Goal: Use online tool/utility: Utilize a website feature to perform a specific function

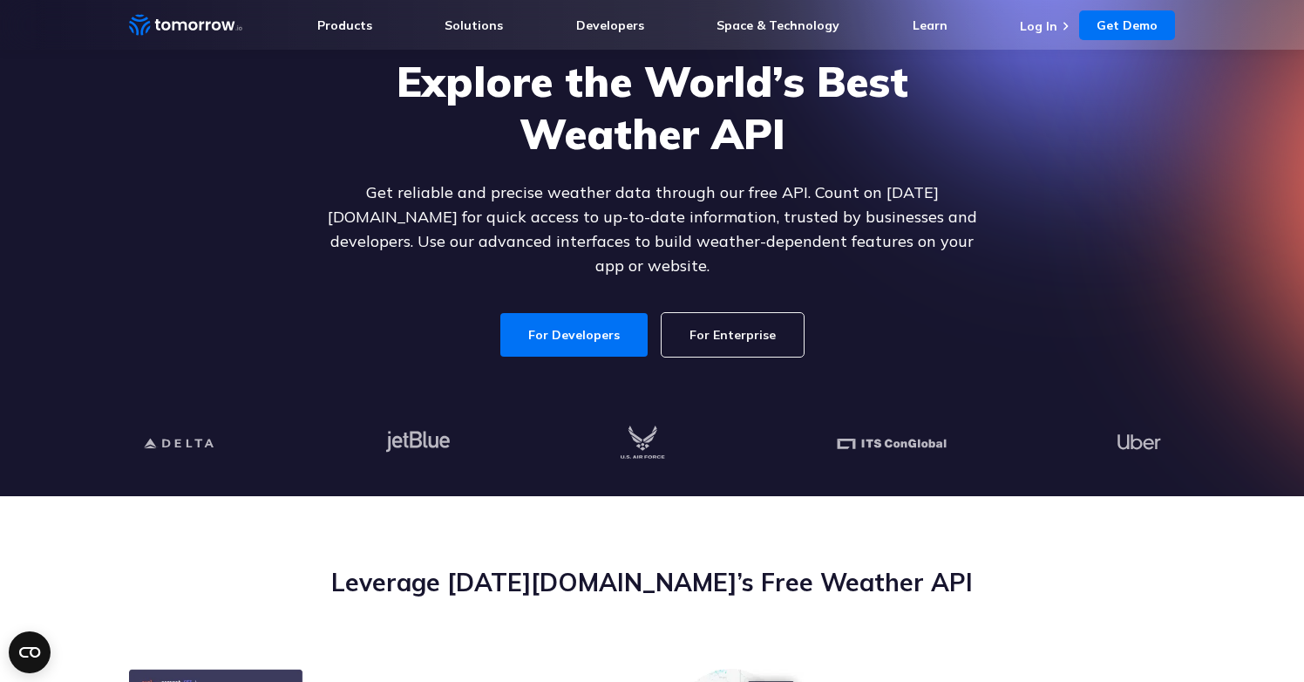
scroll to position [129, 0]
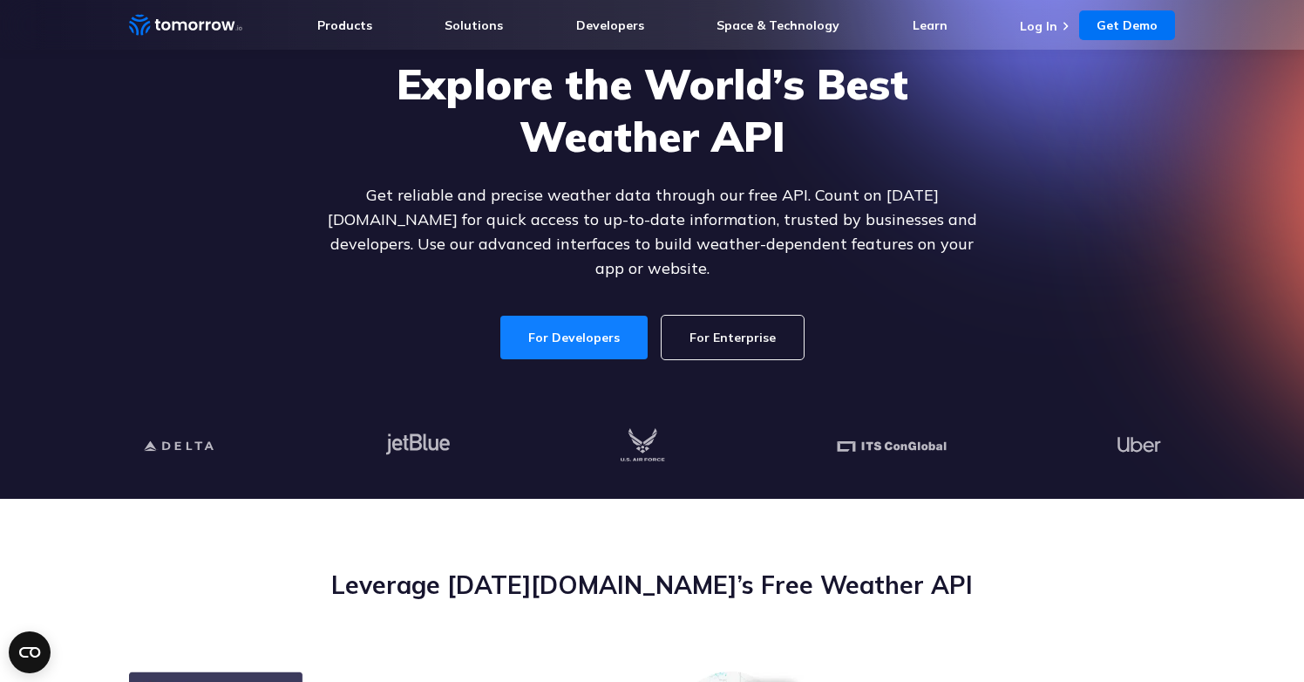
click at [579, 322] on link "For Developers" at bounding box center [573, 338] width 147 height 44
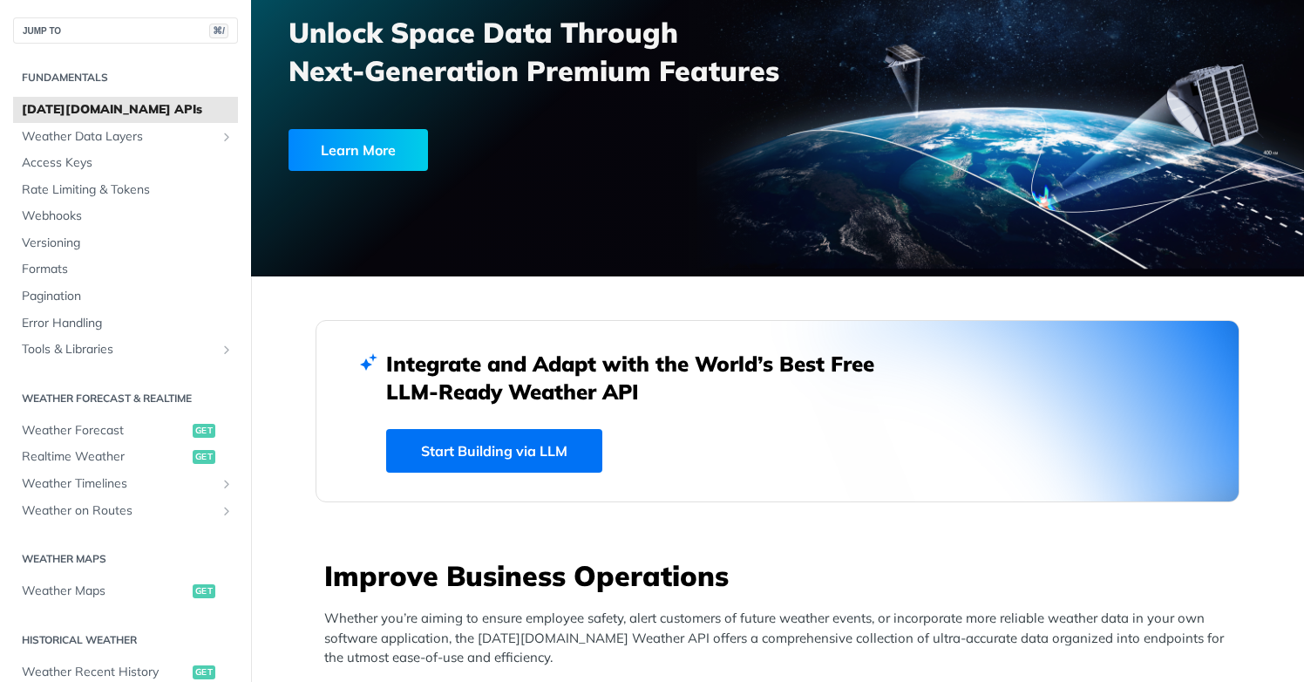
scroll to position [152, 0]
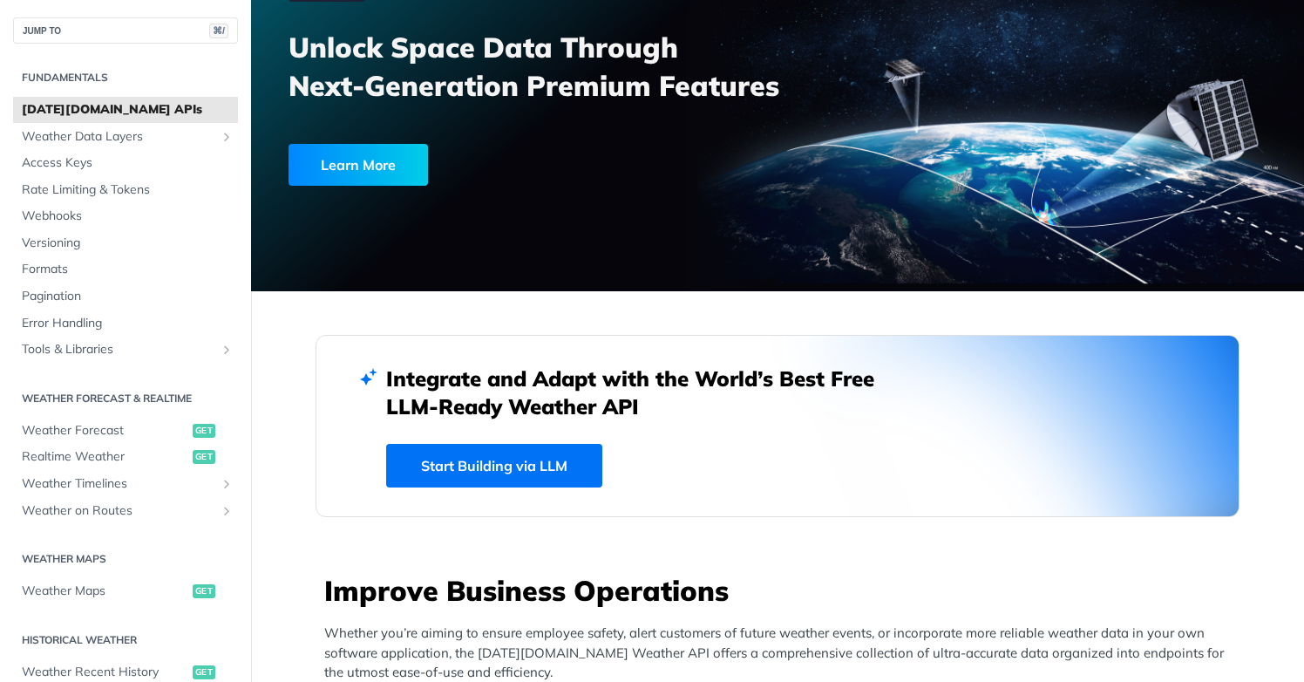
click at [534, 466] on link "Start Building via LLM" at bounding box center [494, 466] width 216 height 44
click at [61, 457] on span "Realtime Weather" at bounding box center [105, 456] width 167 height 17
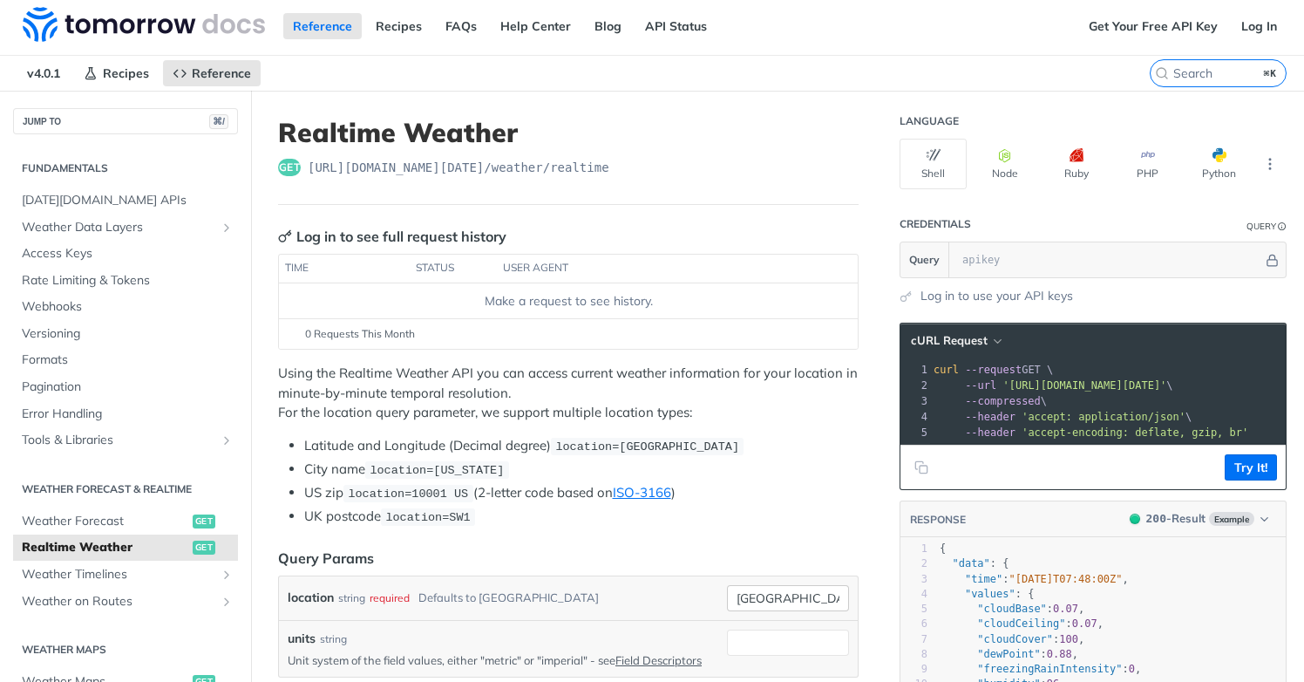
scroll to position [2, 0]
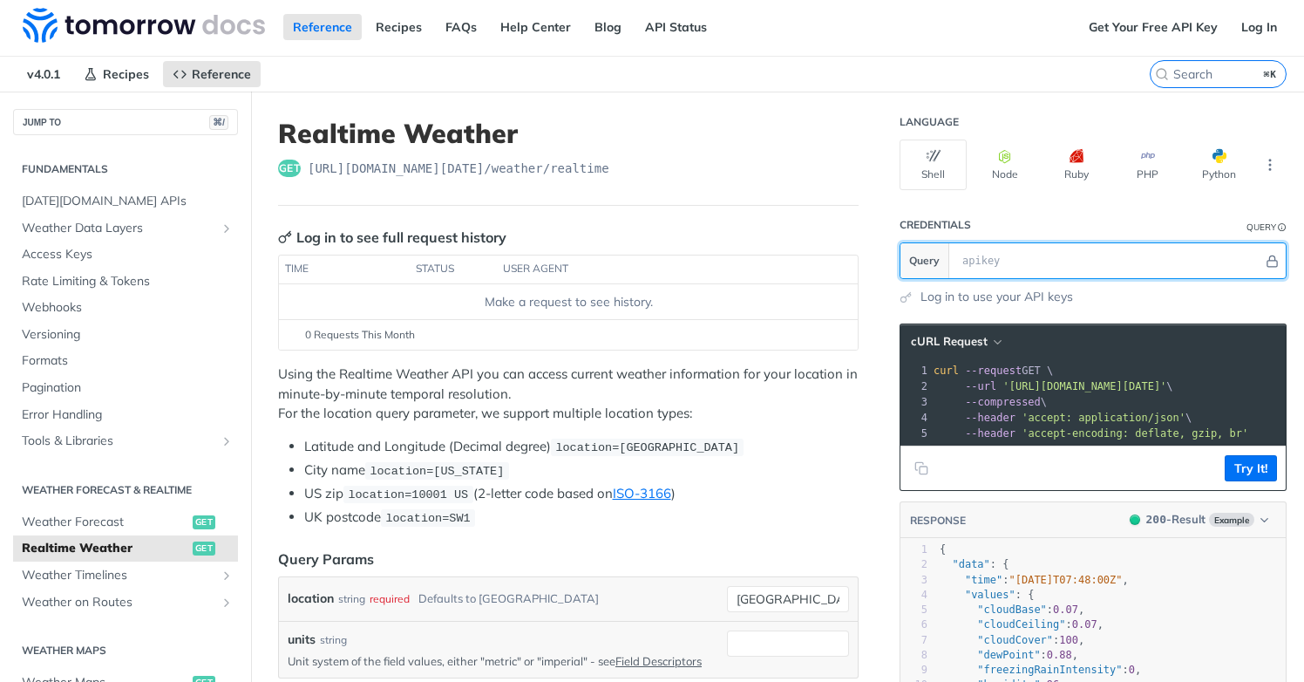
click at [1042, 258] on input "text" at bounding box center [1109, 260] width 310 height 35
paste input "xfXCpKhF95rJurw8jWu1lQzSJlGOCfsJ"
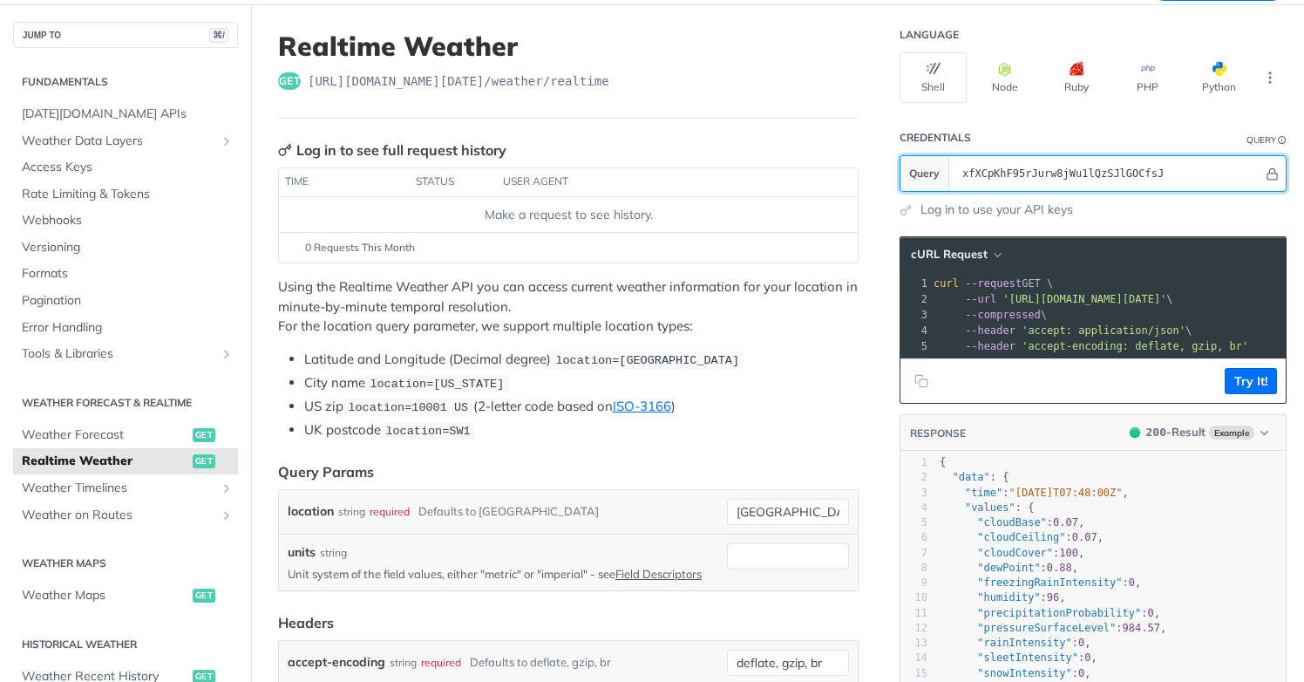
scroll to position [98, 0]
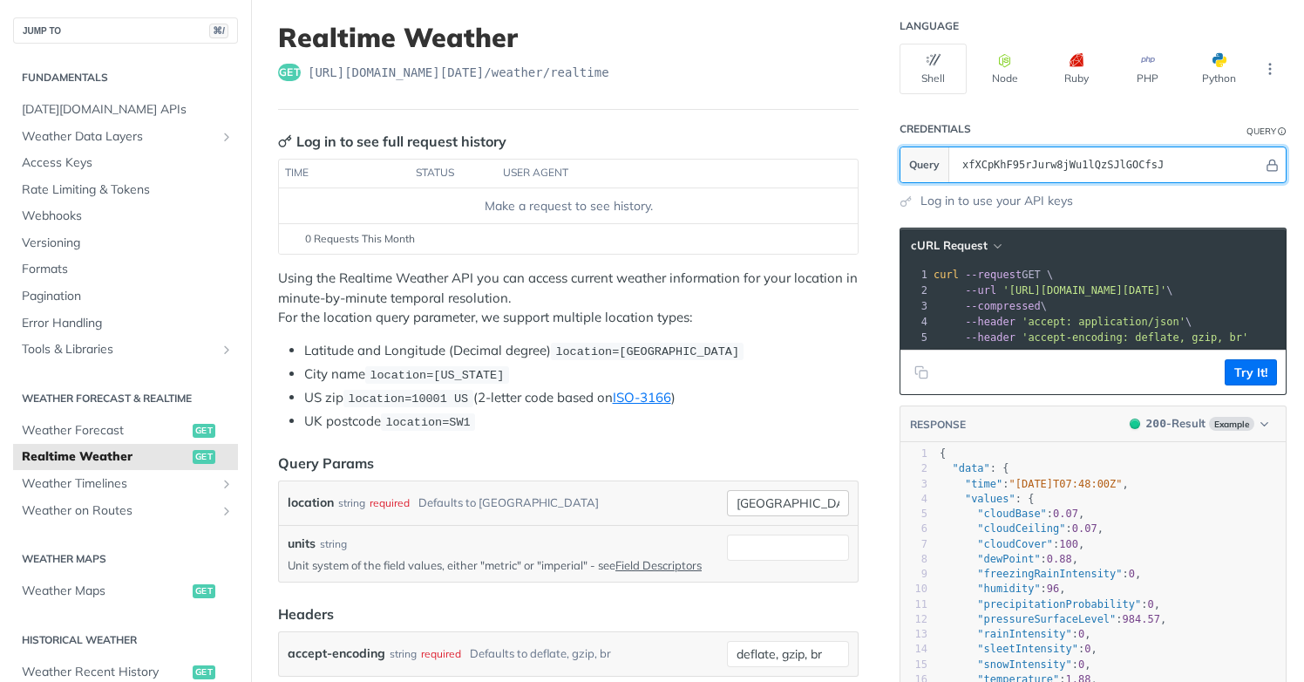
type input "xfXCpKhF95rJurw8jWu1lQzSJlGOCfsJ"
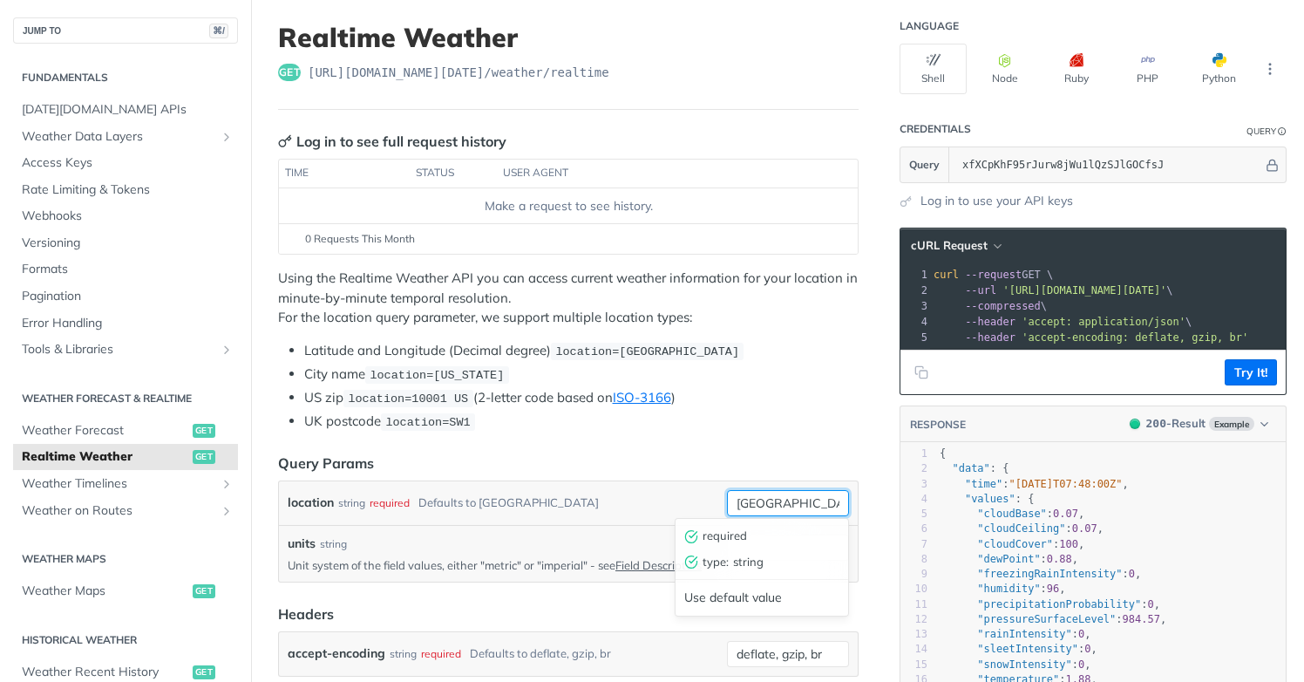
drag, startPoint x: 796, startPoint y: 495, endPoint x: 729, endPoint y: 500, distance: 67.3
click at [729, 500] on input "[GEOGRAPHIC_DATA]" at bounding box center [788, 503] width 122 height 26
type input "[GEOGRAPHIC_DATA]"
click at [1254, 372] on button "Try It!" at bounding box center [1251, 372] width 52 height 26
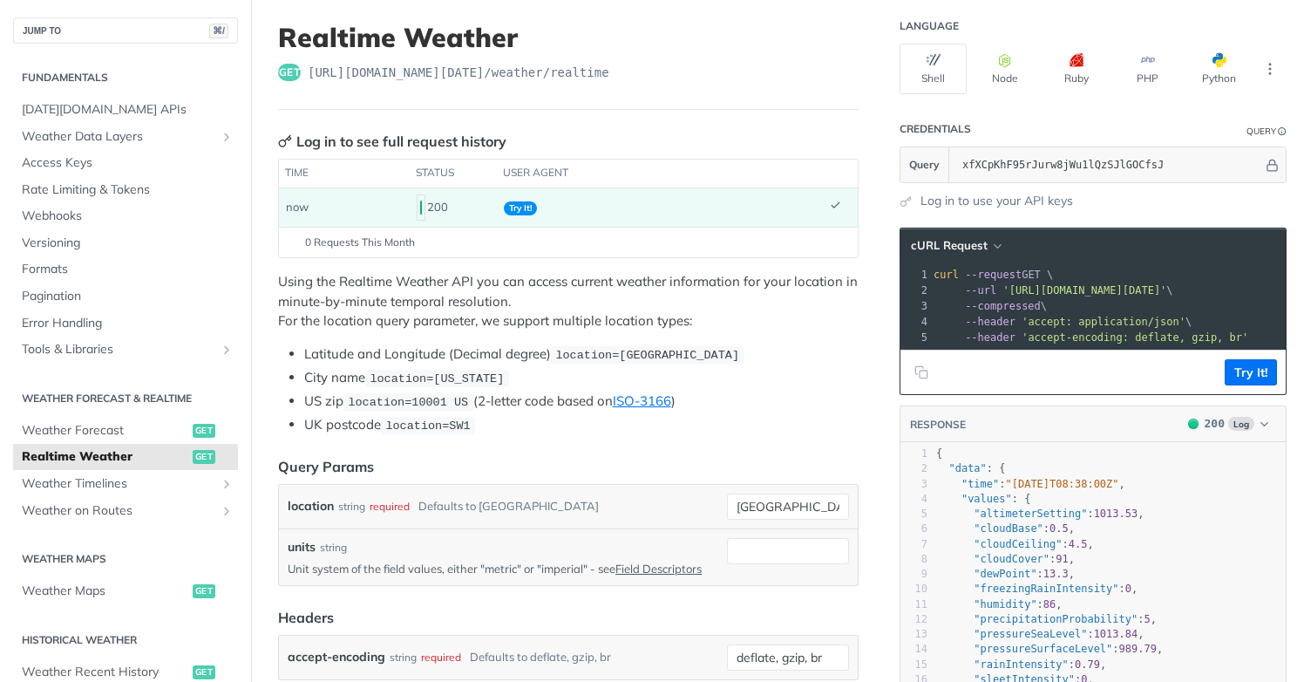
scroll to position [0, 0]
click at [1164, 286] on span "'[URL][DOMAIN_NAME][DATE]'" at bounding box center [1085, 290] width 164 height 12
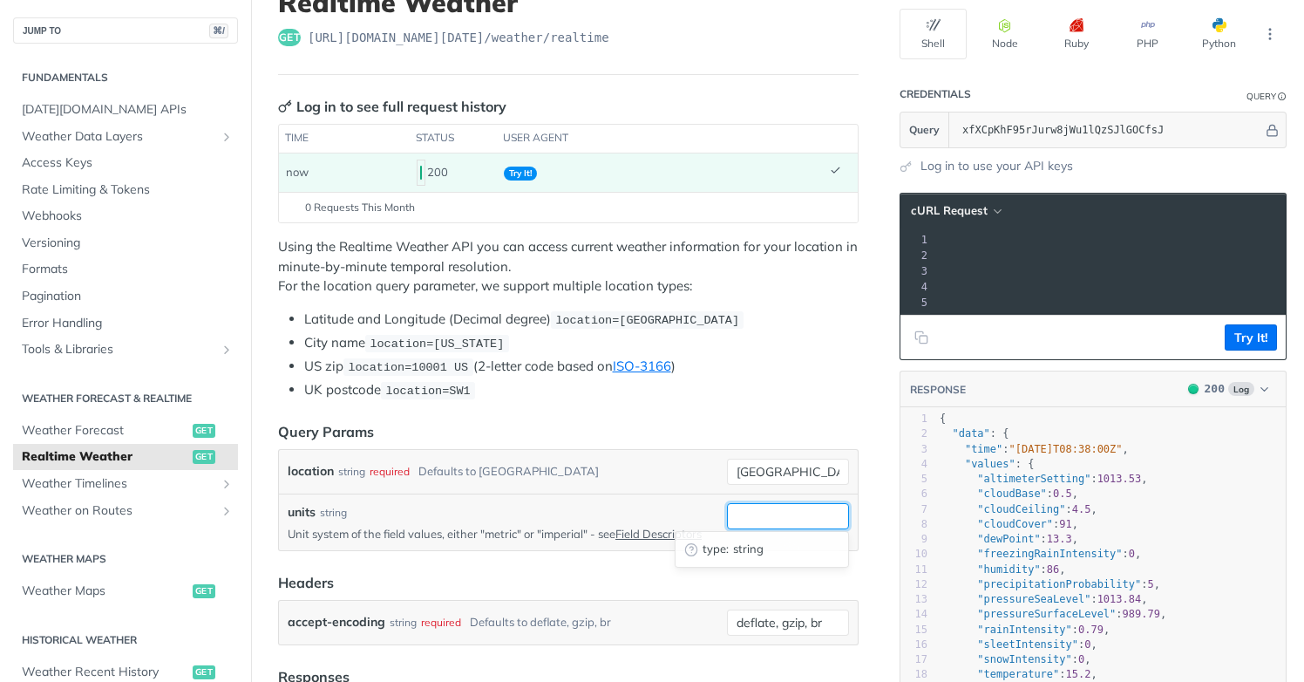
click at [814, 511] on input "units" at bounding box center [788, 516] width 122 height 26
type input "metric"
click at [1254, 336] on button "Try It!" at bounding box center [1251, 337] width 52 height 26
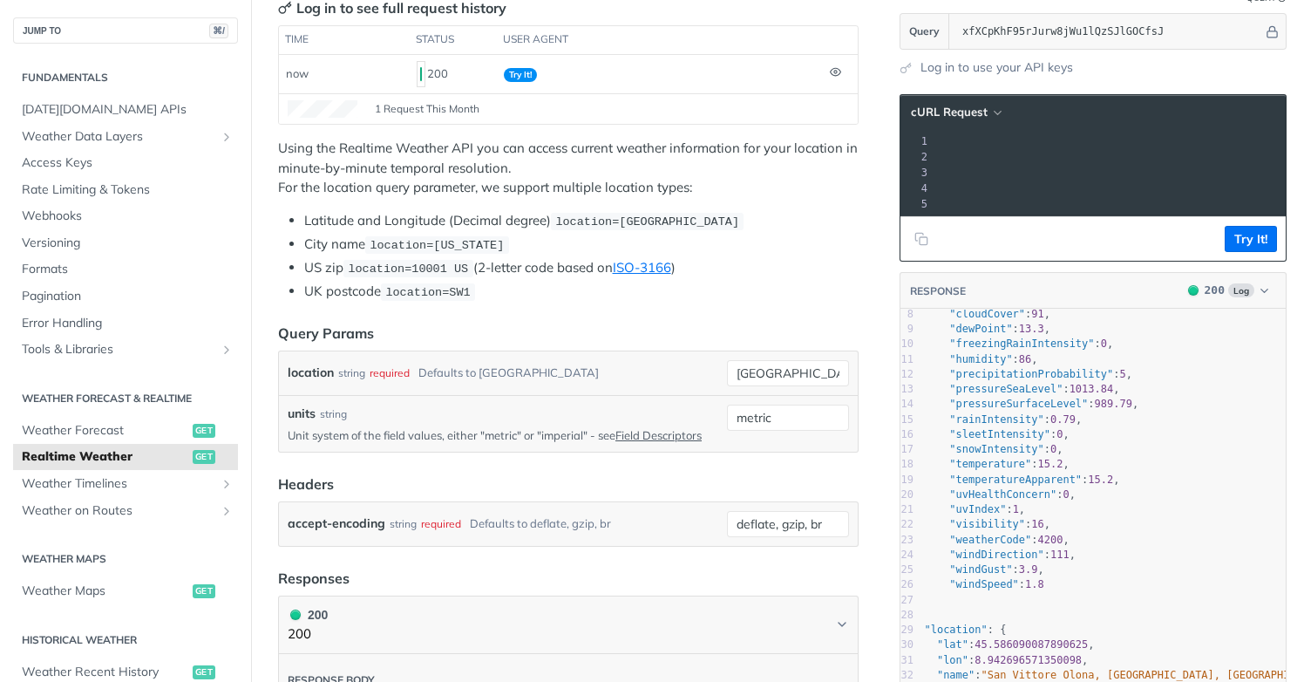
scroll to position [112, 30]
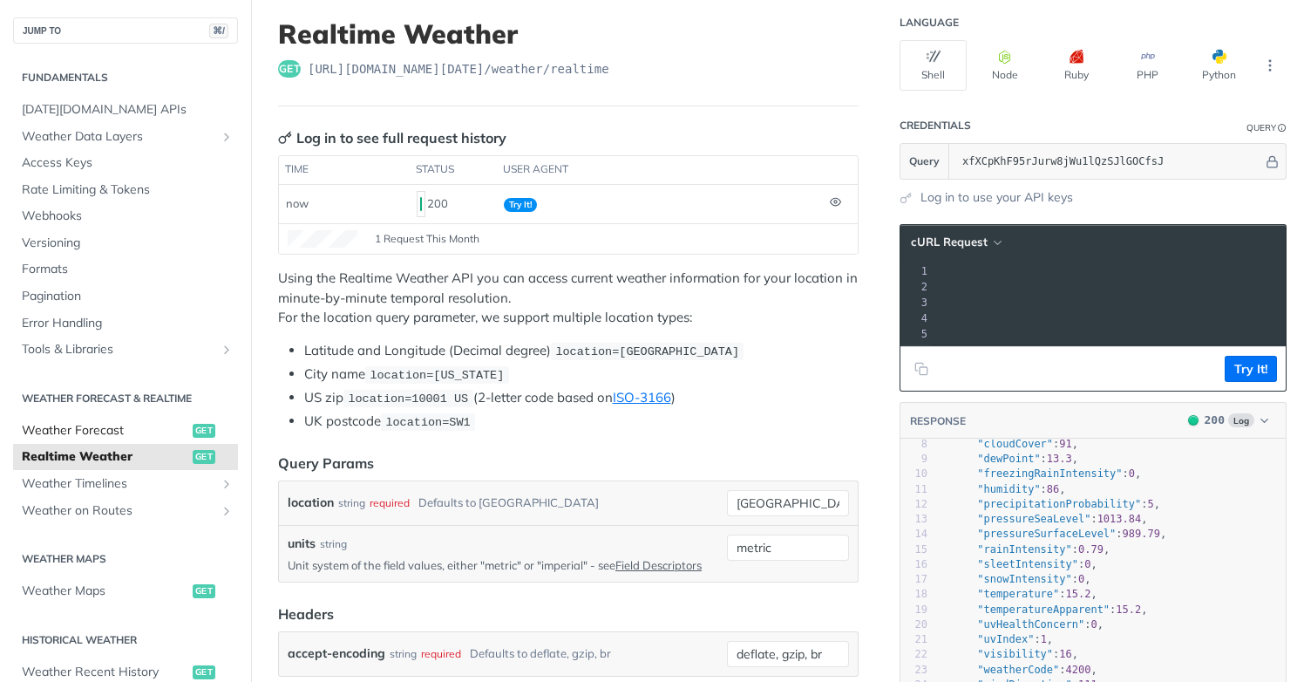
click at [93, 430] on span "Weather Forecast" at bounding box center [105, 430] width 167 height 17
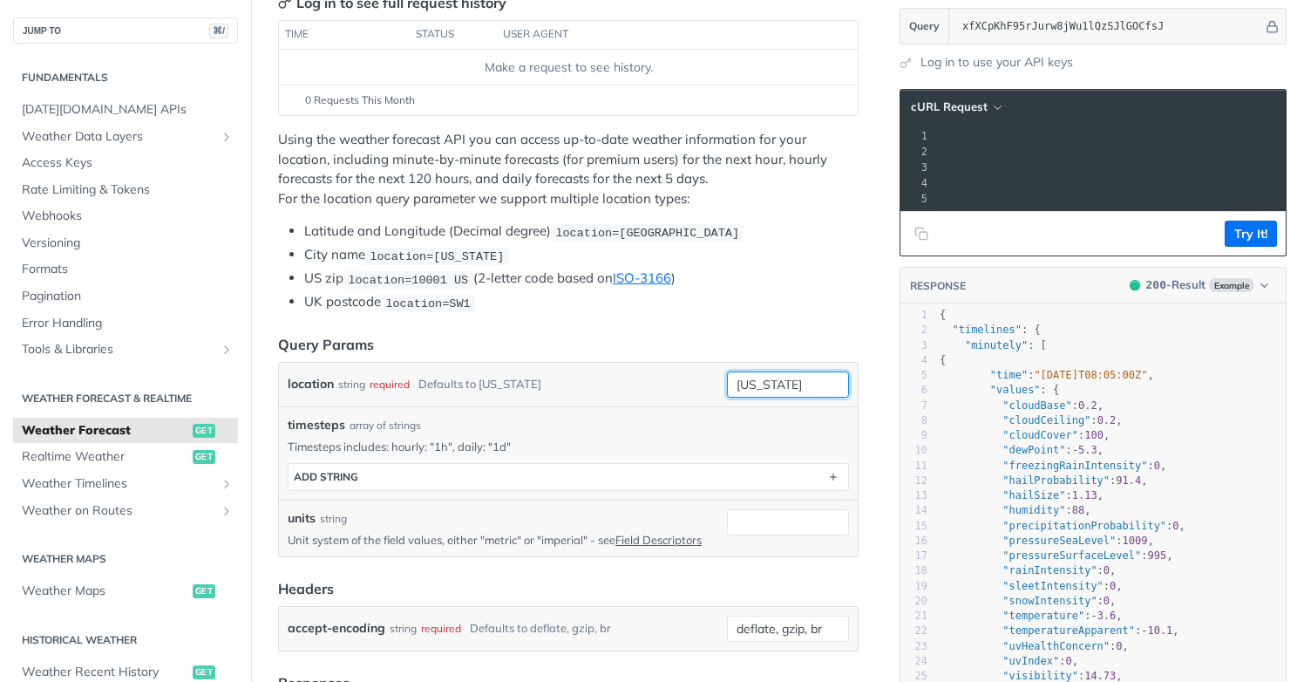
click at [808, 383] on input "[US_STATE]" at bounding box center [788, 384] width 122 height 26
type input "n"
type input "[GEOGRAPHIC_DATA]"
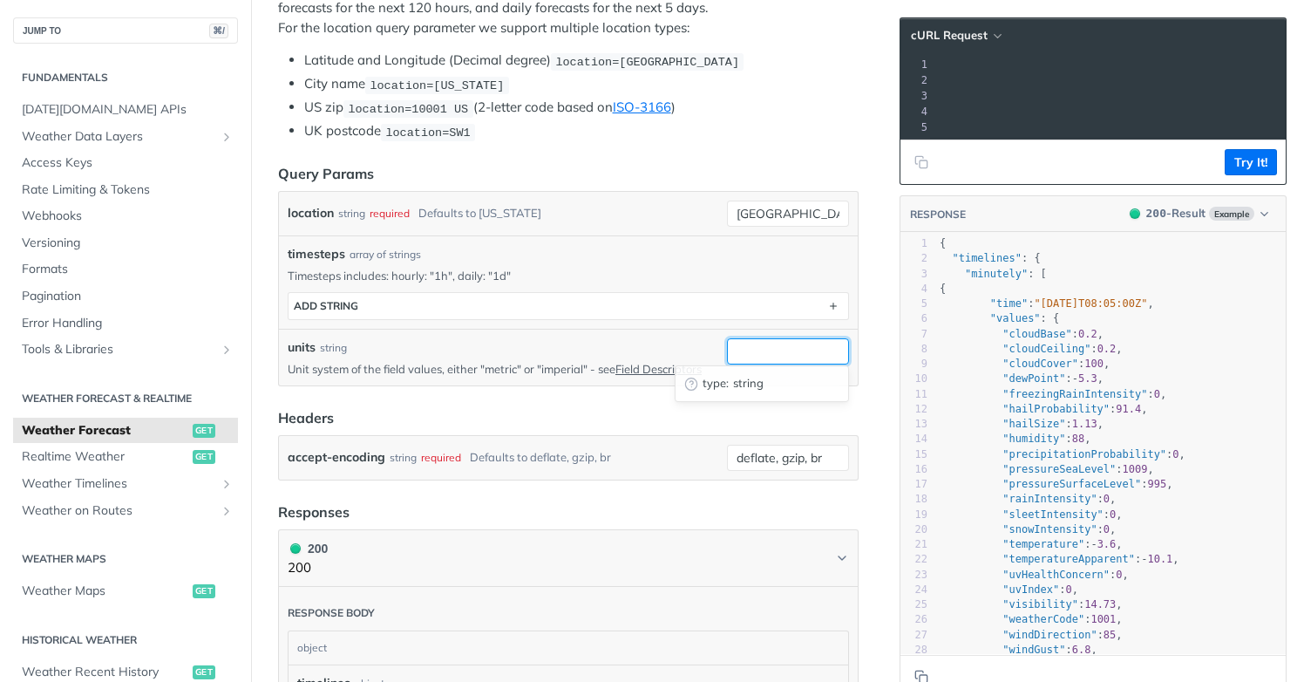
click at [783, 347] on input "units" at bounding box center [788, 351] width 122 height 26
type input "metric"
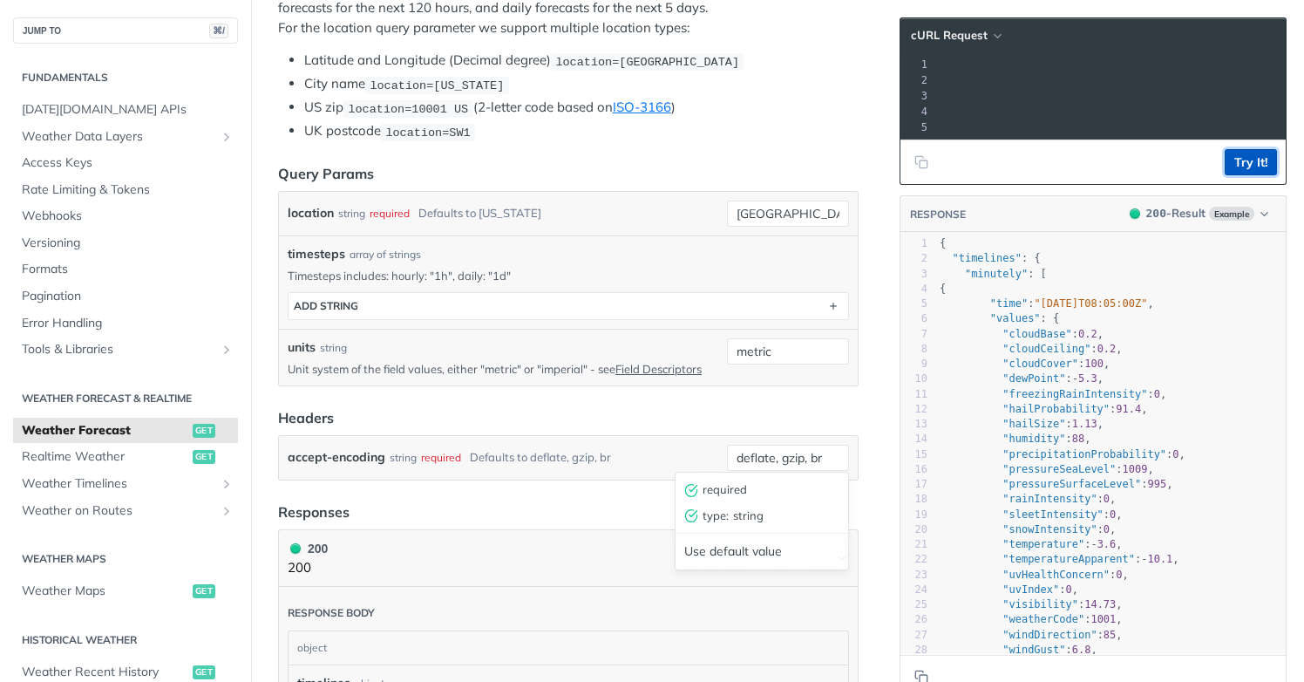
click at [1258, 160] on button "Try It!" at bounding box center [1251, 162] width 52 height 26
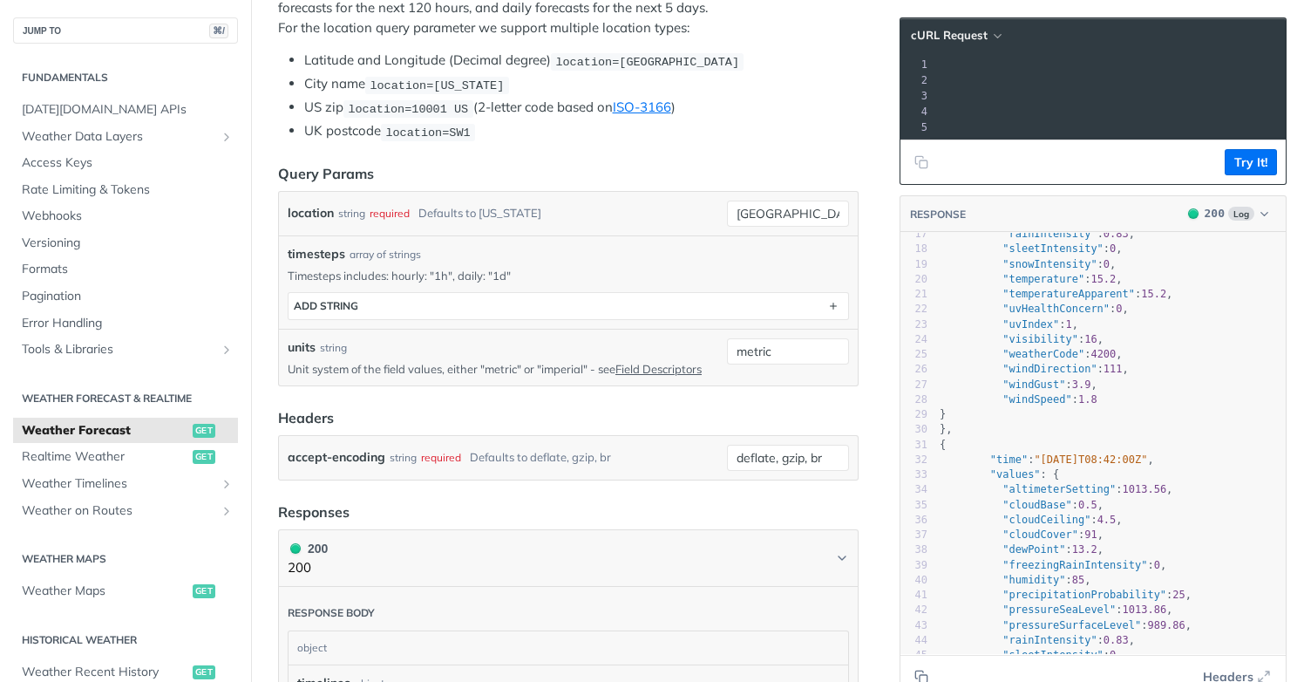
scroll to position [226, 0]
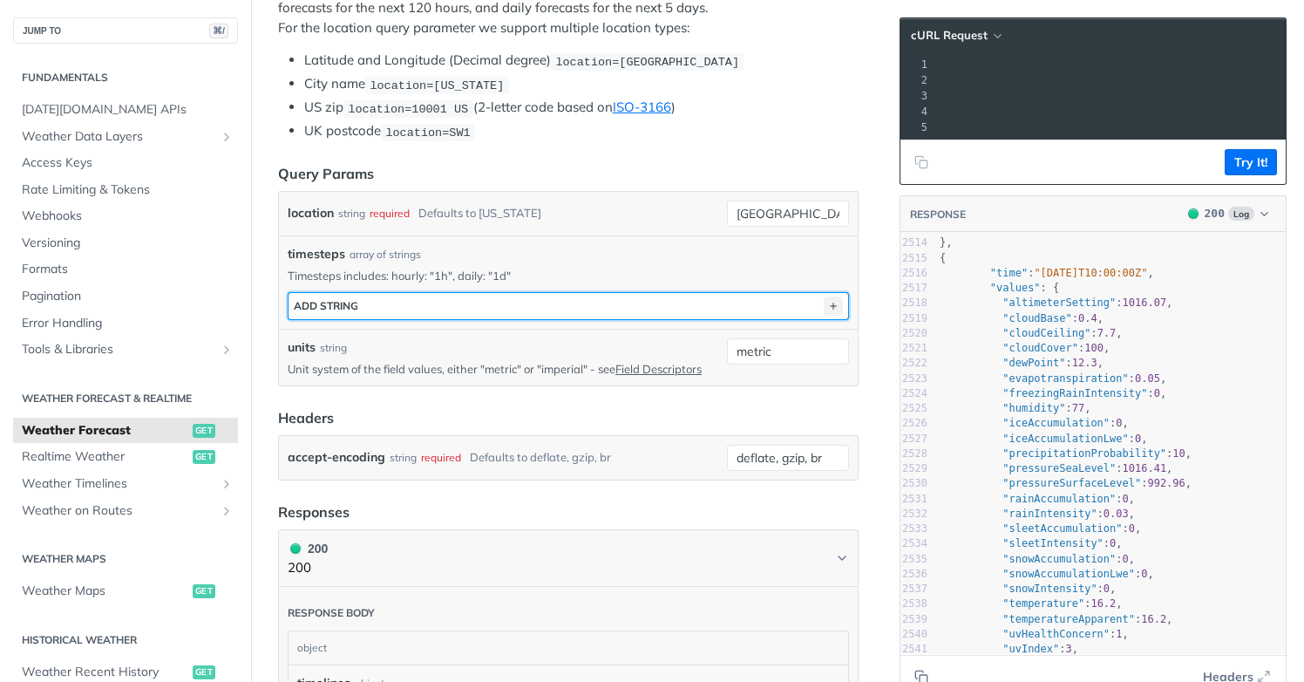
click at [836, 302] on icon "button" at bounding box center [833, 305] width 19 height 19
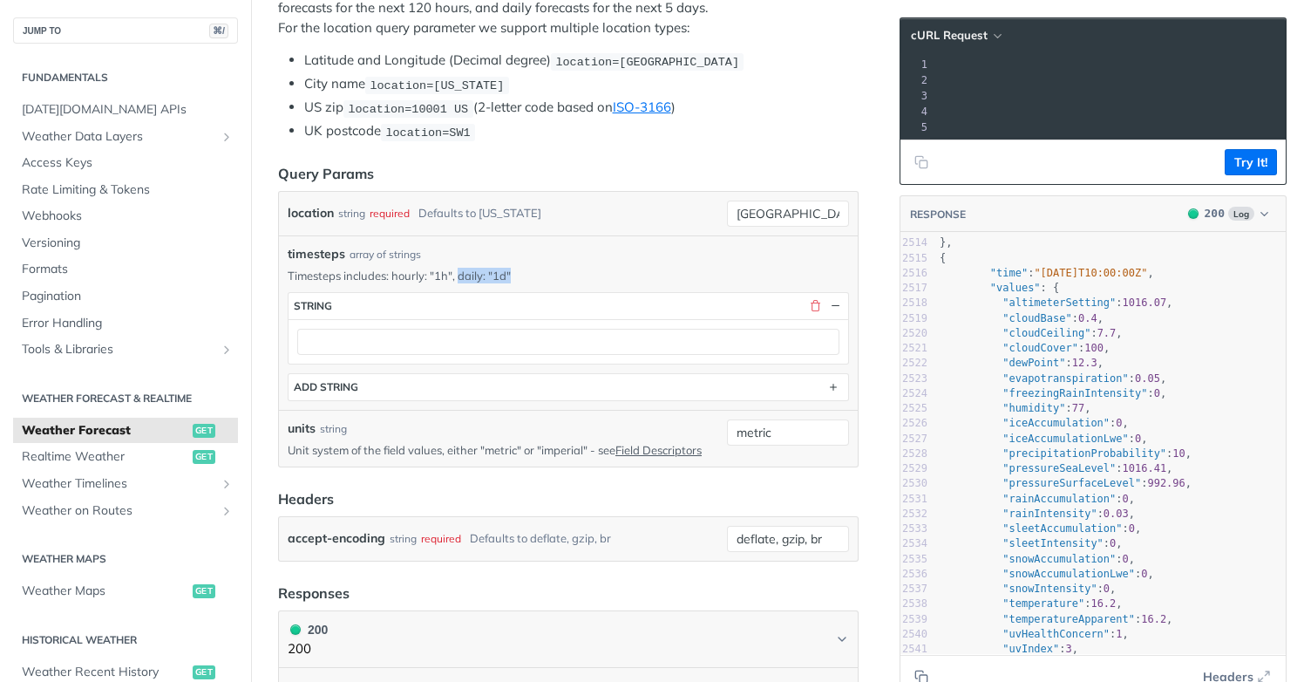
drag, startPoint x: 460, startPoint y: 272, endPoint x: 520, endPoint y: 274, distance: 60.2
click at [519, 274] on p "Timesteps includes: hourly: "1h", daily: "1d"" at bounding box center [569, 276] width 562 height 16
copy p "daily: "1d""
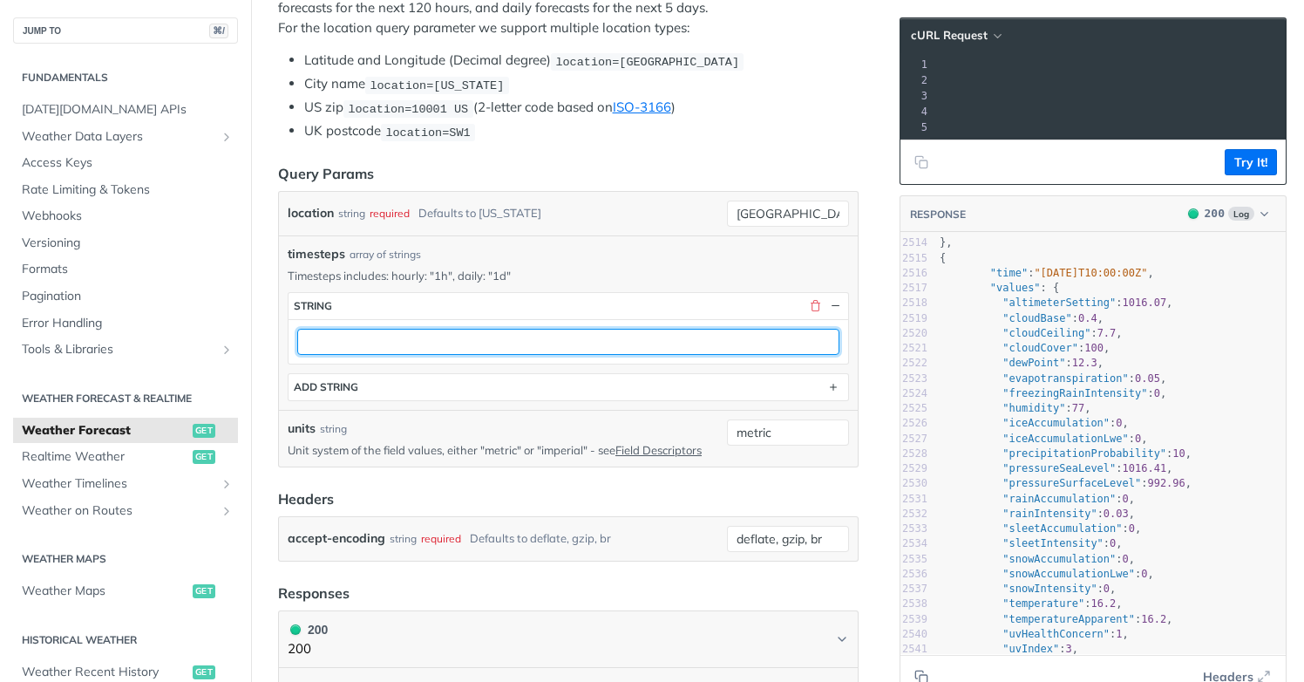
click at [496, 336] on input "text" at bounding box center [568, 342] width 542 height 26
paste input "daily: "1d""
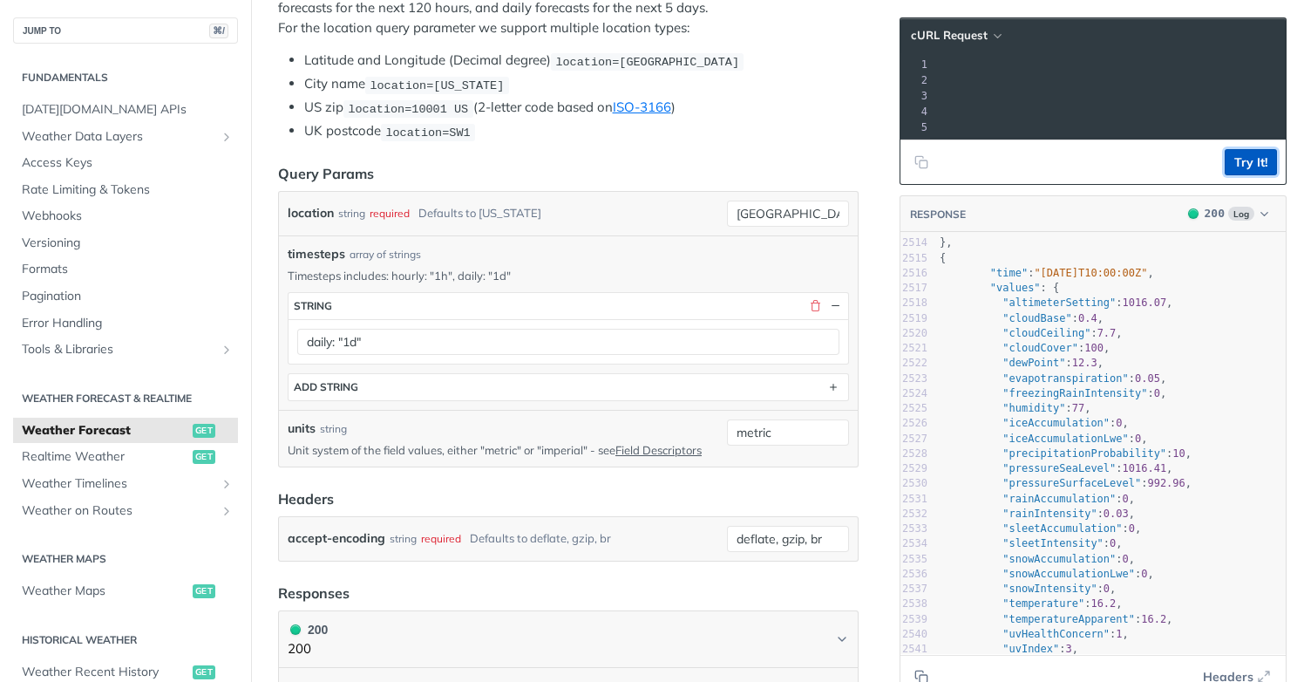
click at [1249, 165] on button "Try It!" at bounding box center [1251, 162] width 52 height 26
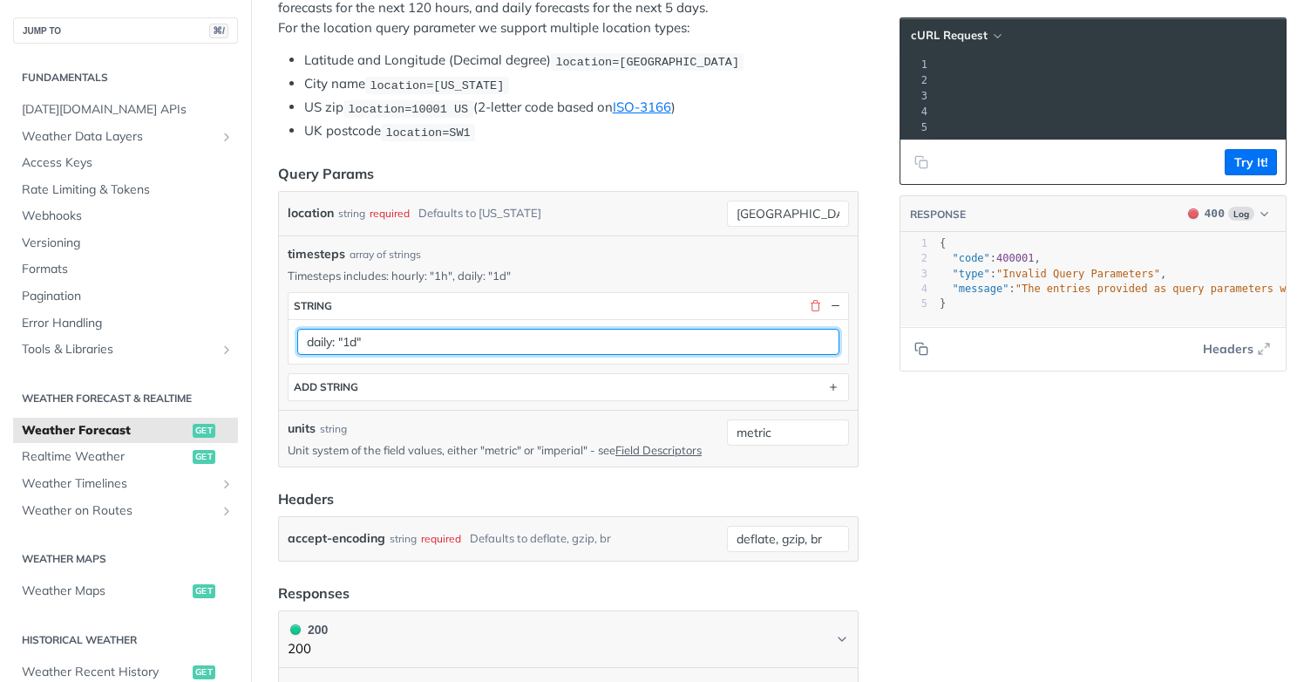
click at [345, 338] on input "daily: "1d"" at bounding box center [568, 342] width 542 height 26
type input "1d"
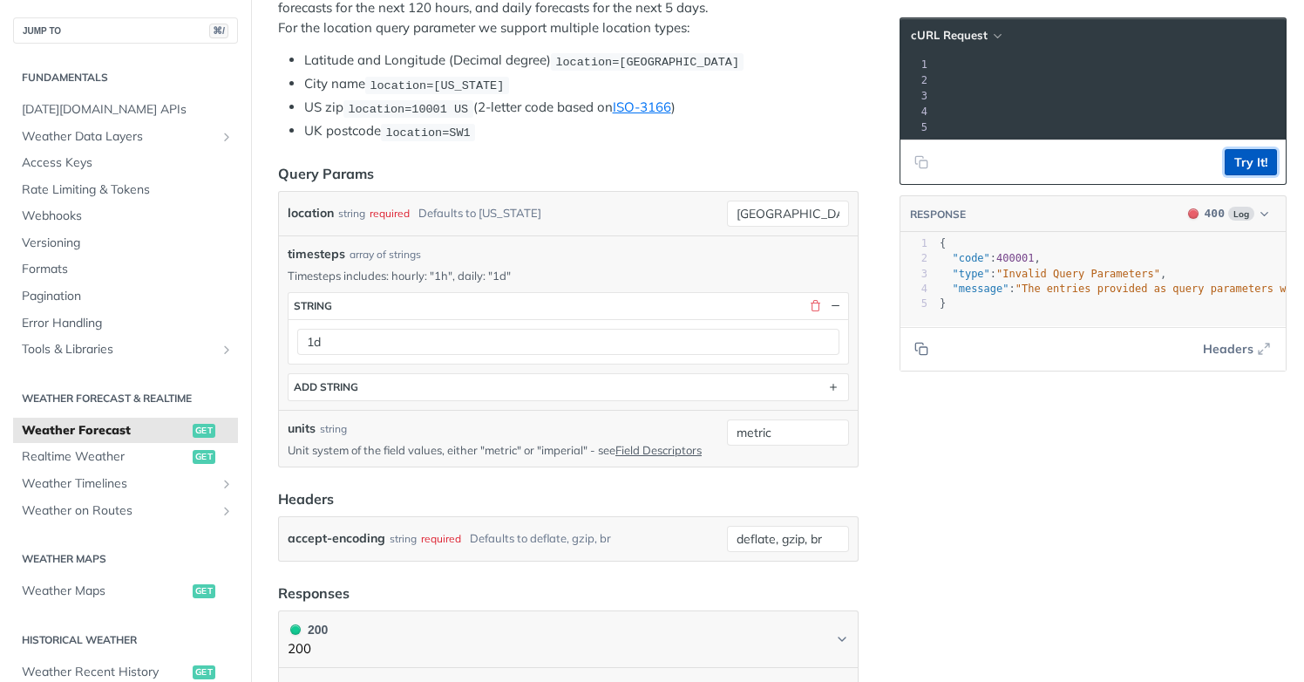
click at [1253, 161] on button "Try It!" at bounding box center [1251, 162] width 52 height 26
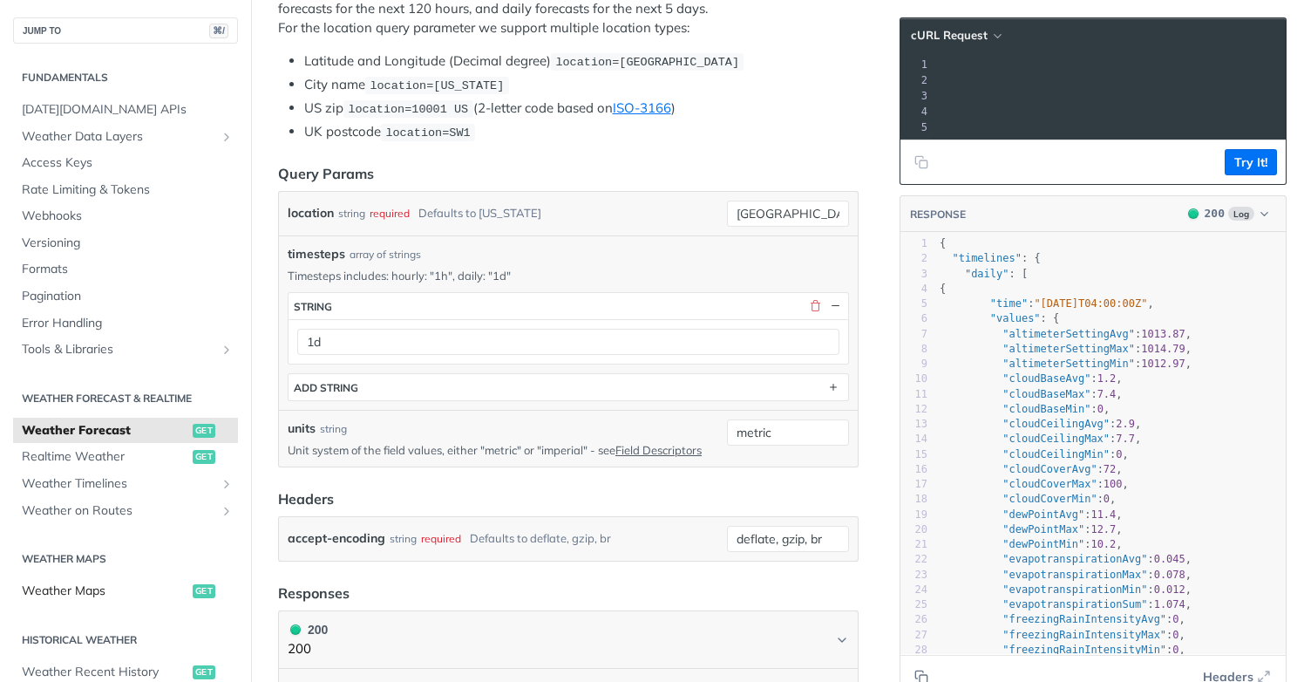
click at [69, 589] on span "Weather Maps" at bounding box center [105, 590] width 167 height 17
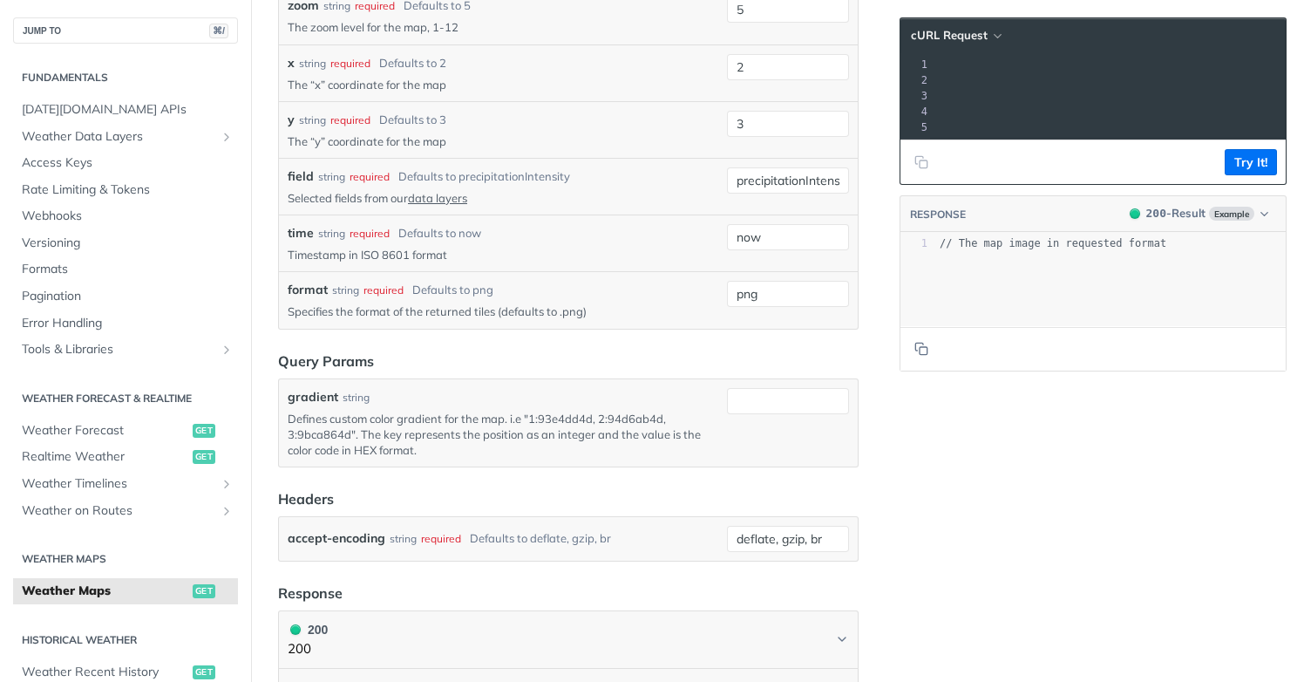
scroll to position [1730, 0]
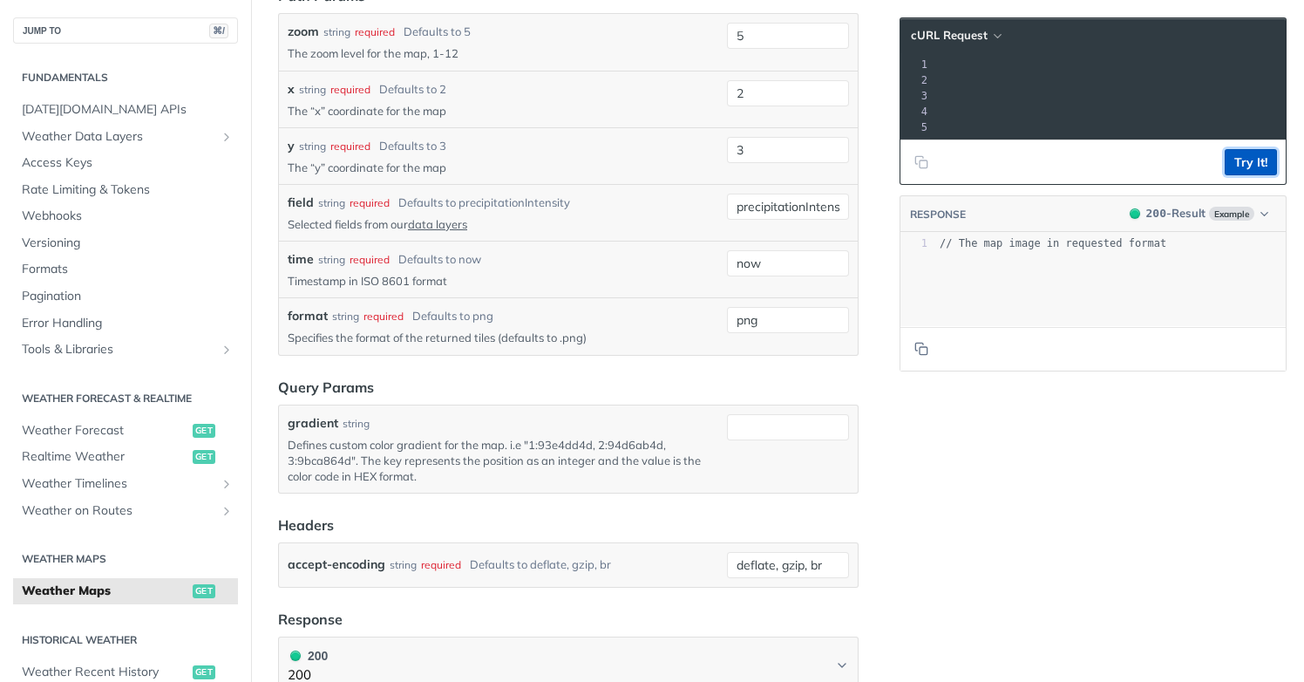
click at [1252, 161] on button "Try It!" at bounding box center [1251, 162] width 52 height 26
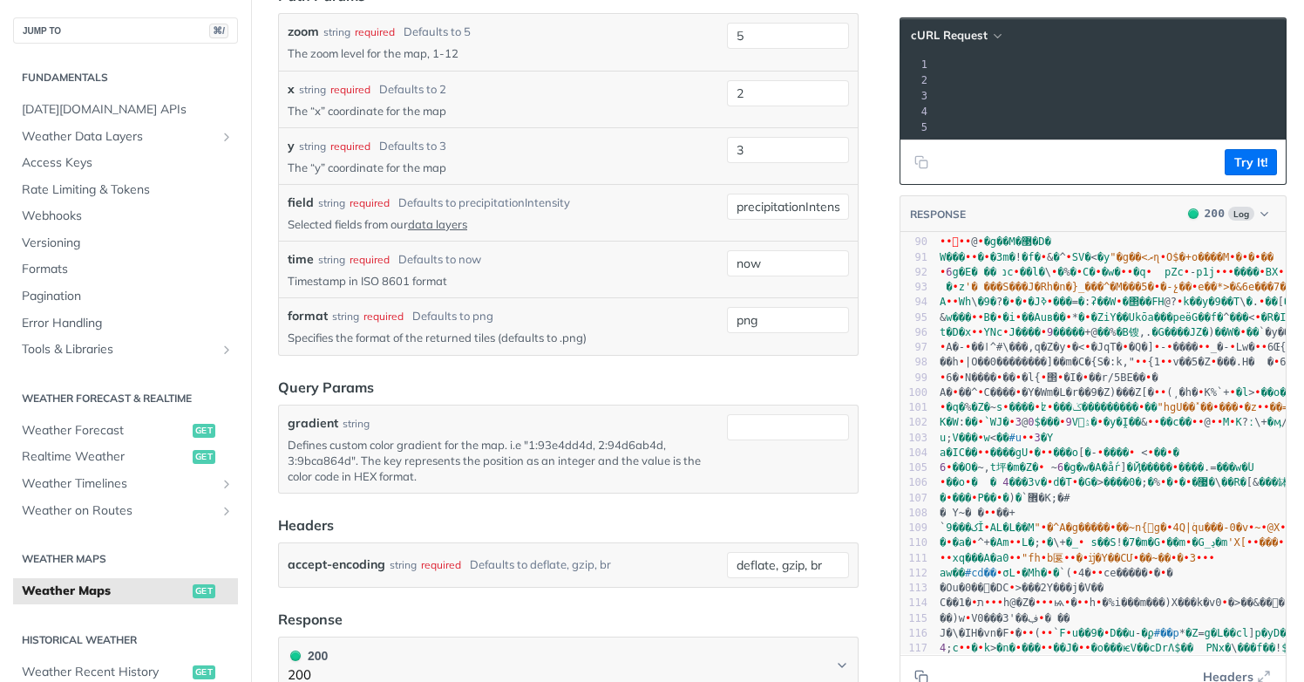
scroll to position [1572, 0]
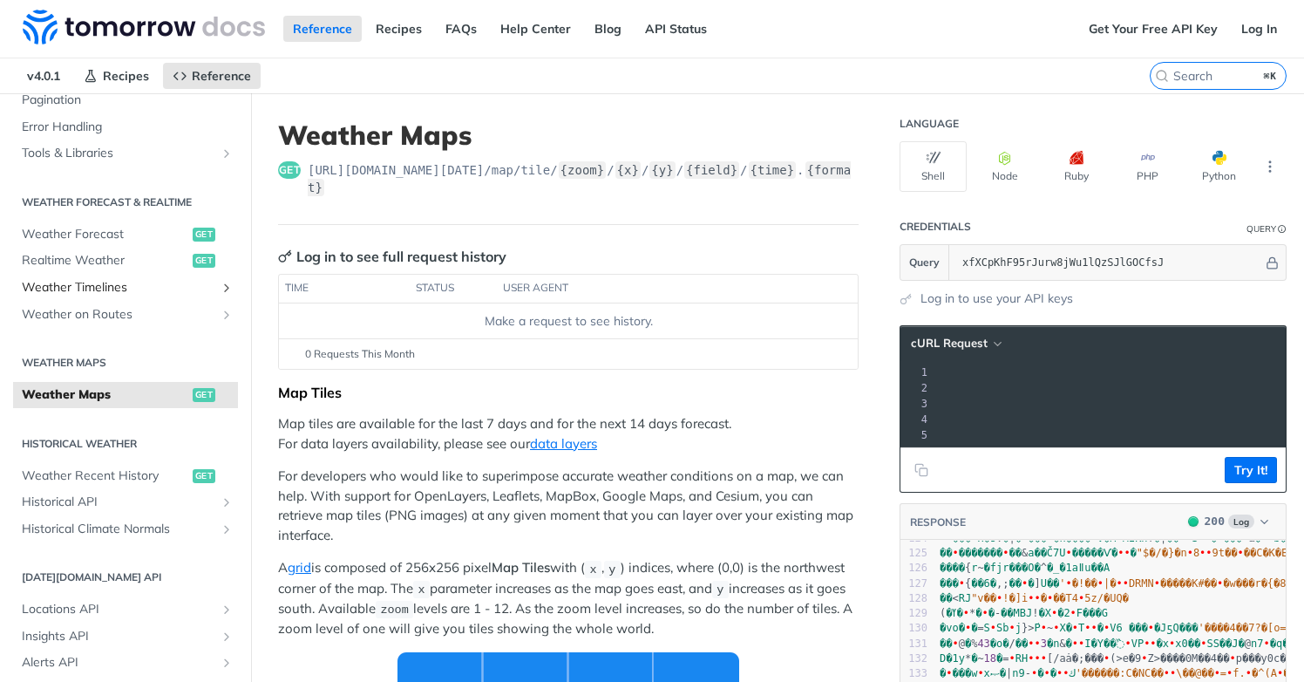
click at [108, 289] on span "Weather Timelines" at bounding box center [119, 287] width 194 height 17
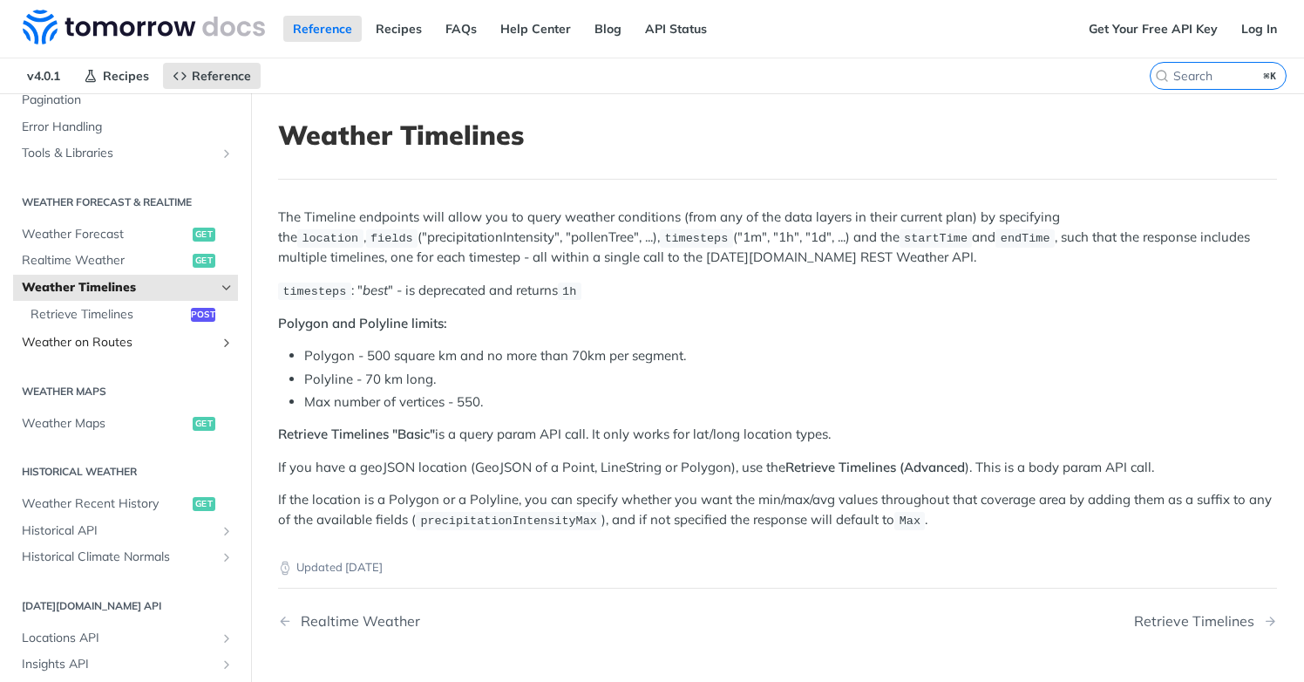
click at [105, 344] on span "Weather on Routes" at bounding box center [119, 342] width 194 height 17
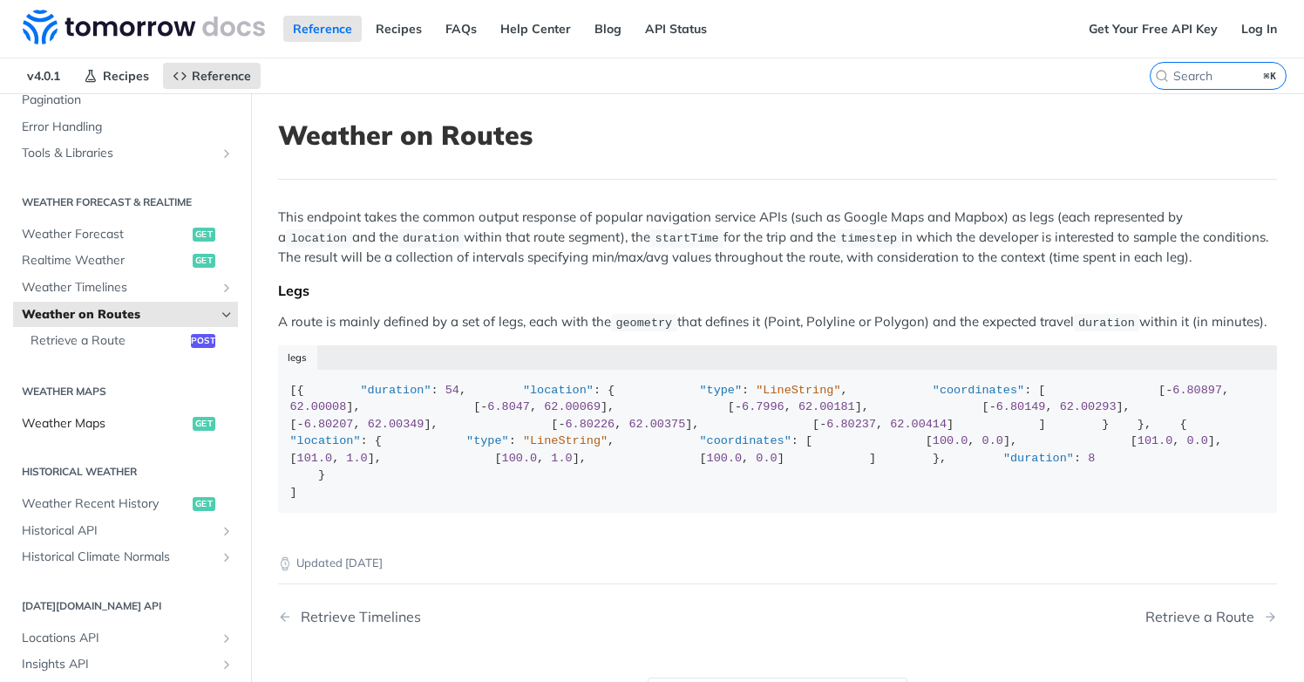
click at [83, 424] on span "Weather Maps" at bounding box center [105, 423] width 167 height 17
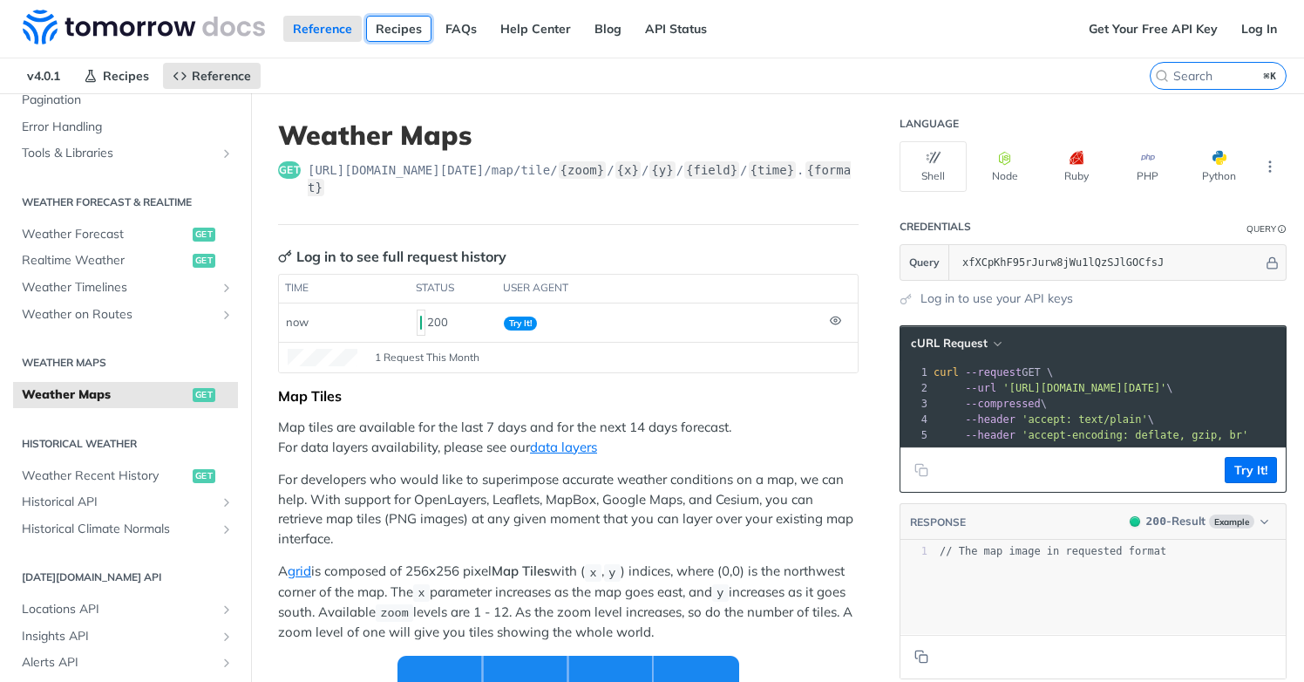
click at [392, 27] on link "Recipes" at bounding box center [398, 29] width 65 height 26
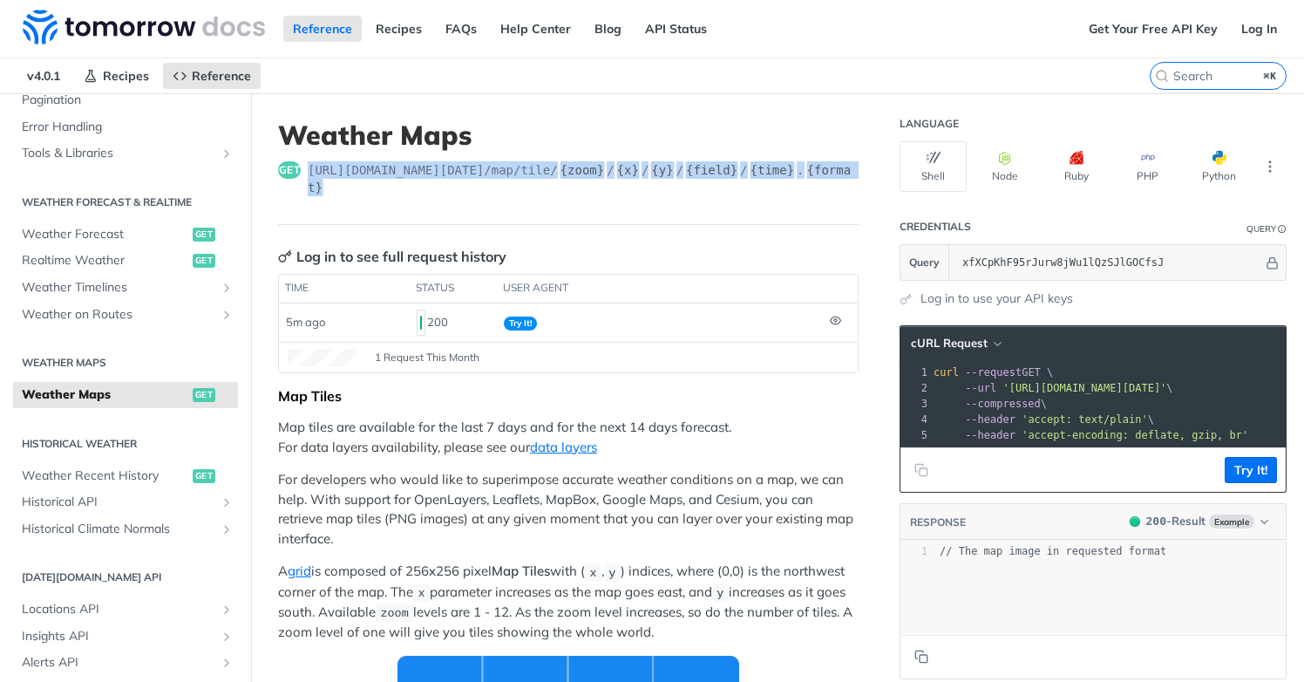
drag, startPoint x: 309, startPoint y: 169, endPoint x: 335, endPoint y: 187, distance: 31.4
click at [335, 187] on span "[URL][DOMAIN_NAME][DATE] /map/tile/ {zoom} / {x} / {y} / {field} / {time} . {fo…" at bounding box center [583, 178] width 551 height 35
click at [1108, 119] on header "Language" at bounding box center [1093, 123] width 387 height 35
drag, startPoint x: 309, startPoint y: 168, endPoint x: 345, endPoint y: 183, distance: 39.5
click at [345, 183] on span "[URL][DOMAIN_NAME][DATE] /map/tile/ {zoom} / {x} / {y} / {field} / {time} . {fo…" at bounding box center [583, 178] width 551 height 35
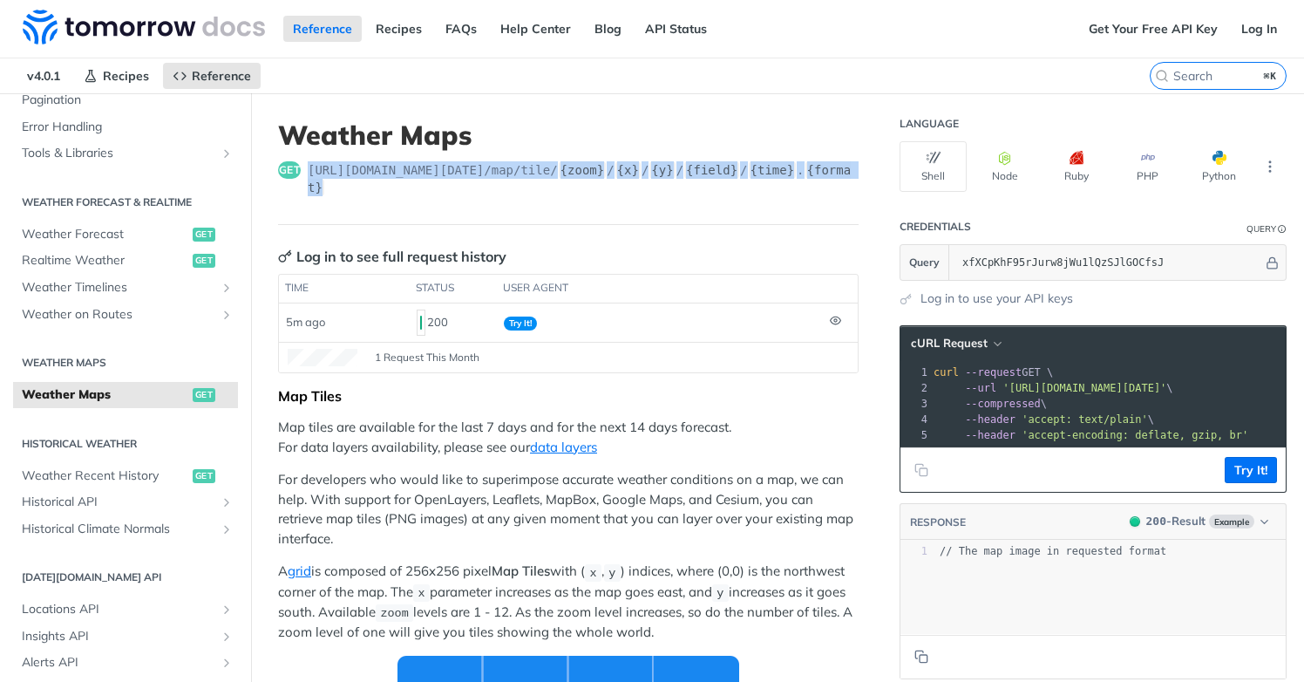
copy span "[URL][DOMAIN_NAME][DATE] /map/tile/ {zoom} / {x} / {y} / {field} / {time} . {fo…"
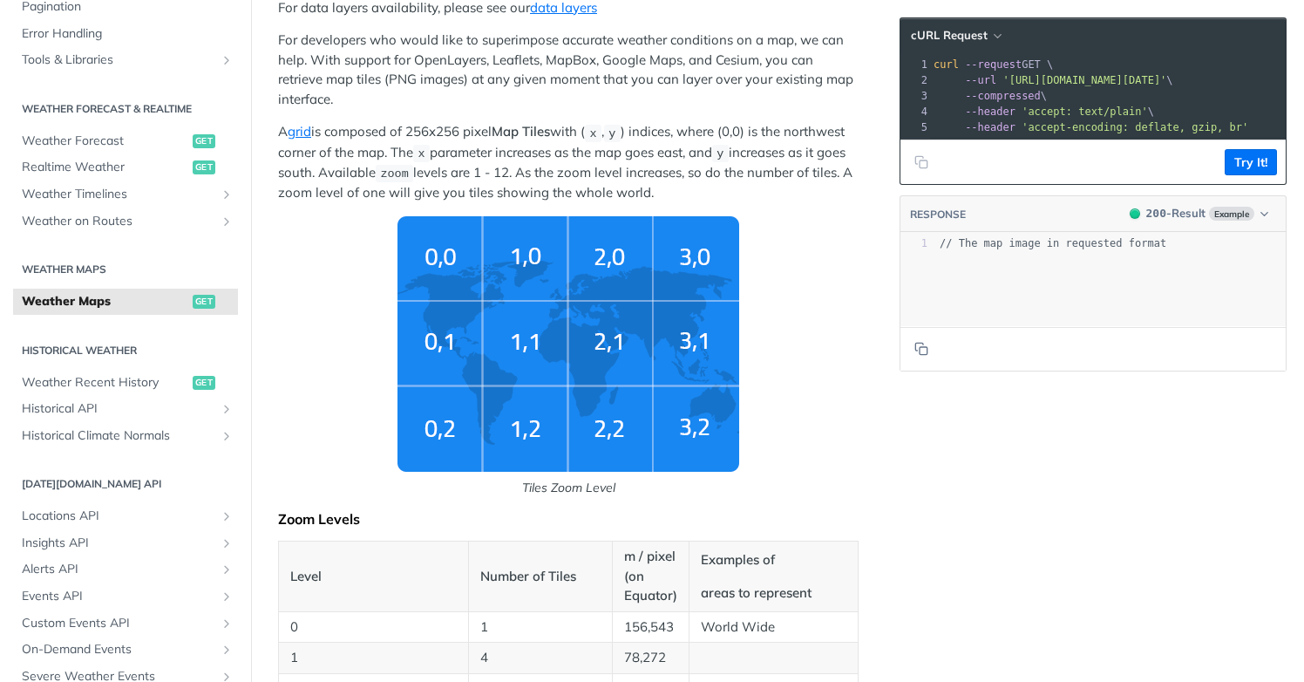
scroll to position [434, 0]
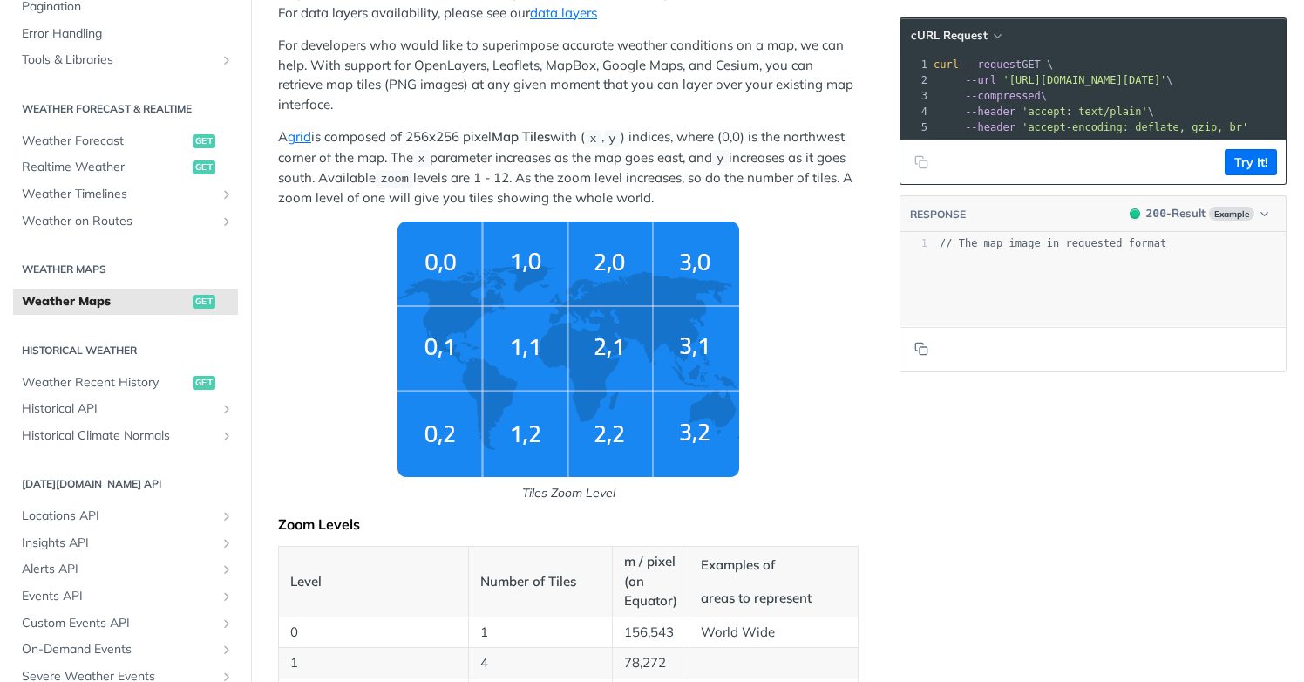
click at [1164, 80] on span "'[URL][DOMAIN_NAME][DATE]'" at bounding box center [1085, 80] width 164 height 12
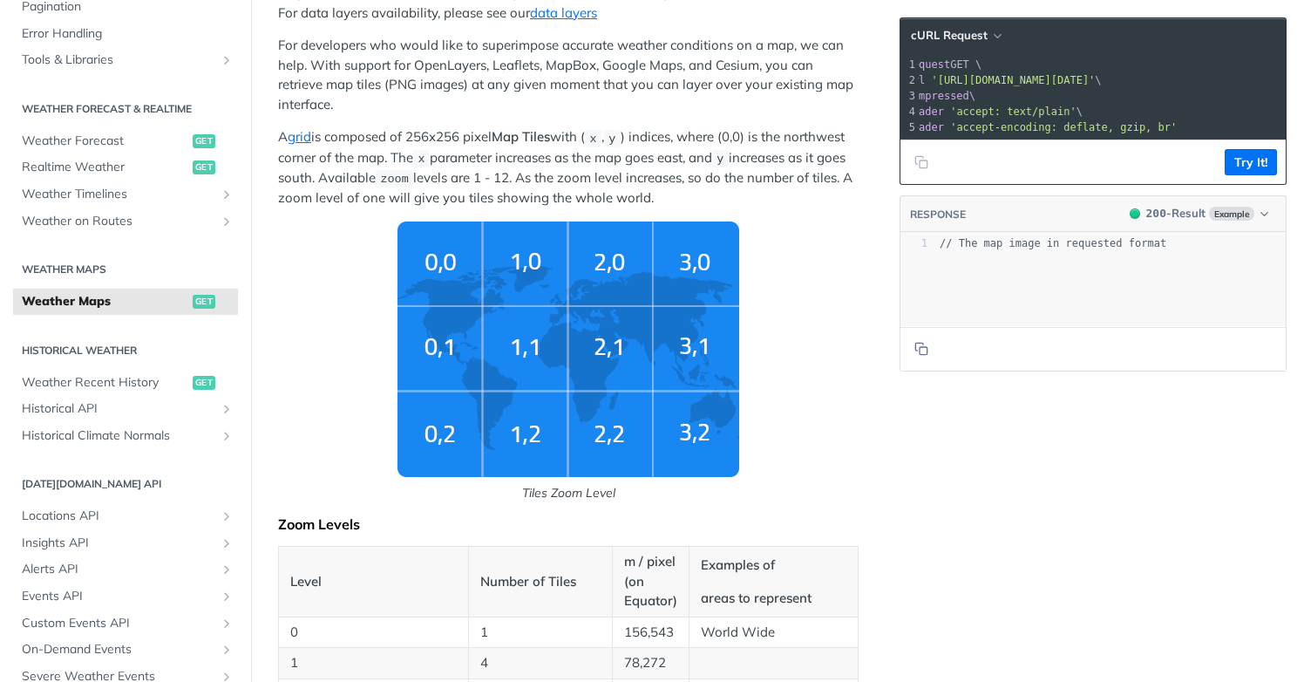
scroll to position [0, 71]
click at [918, 78] on span "'[URL][DOMAIN_NAME][DATE]'" at bounding box center [836, 80] width 164 height 12
click at [717, 81] on span "'[URL][DOMAIN_NAME][DATE]'" at bounding box center [635, 80] width 164 height 12
copy span "/precipitationIntensity/now.png?apikey=xfXCpKhF95rJurw8jWu1lQzSJlGOCfsJ"
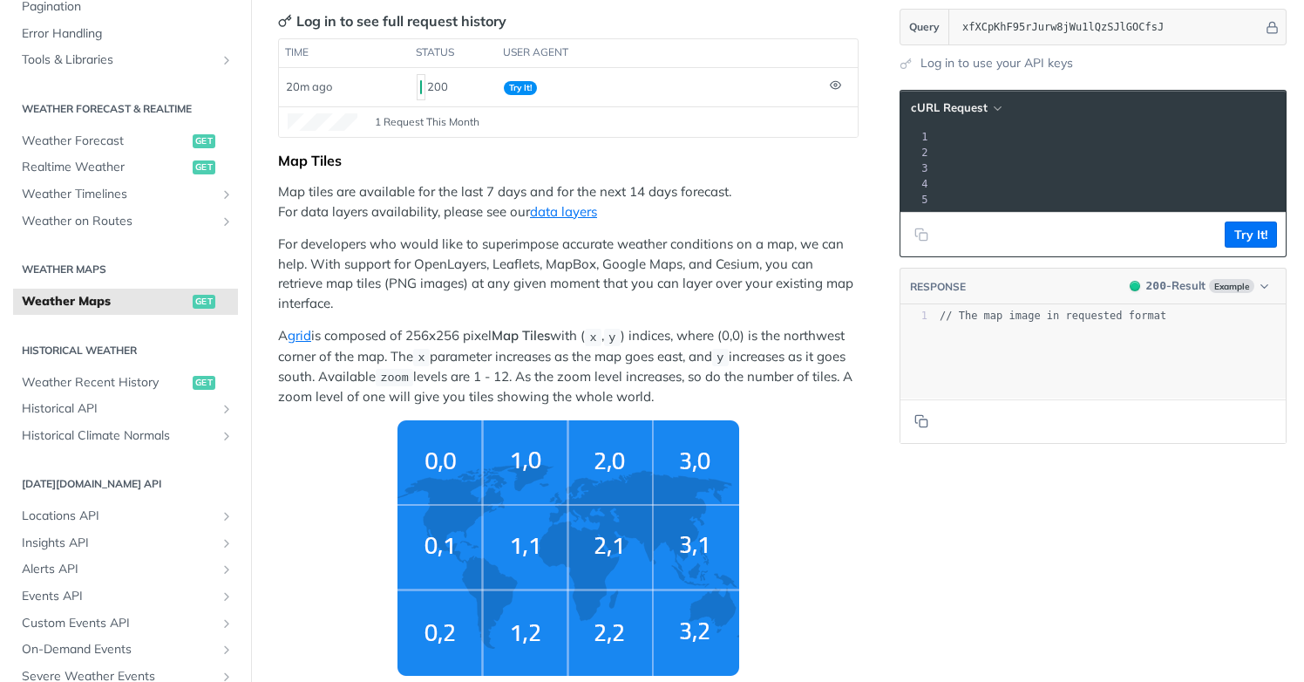
scroll to position [0, 0]
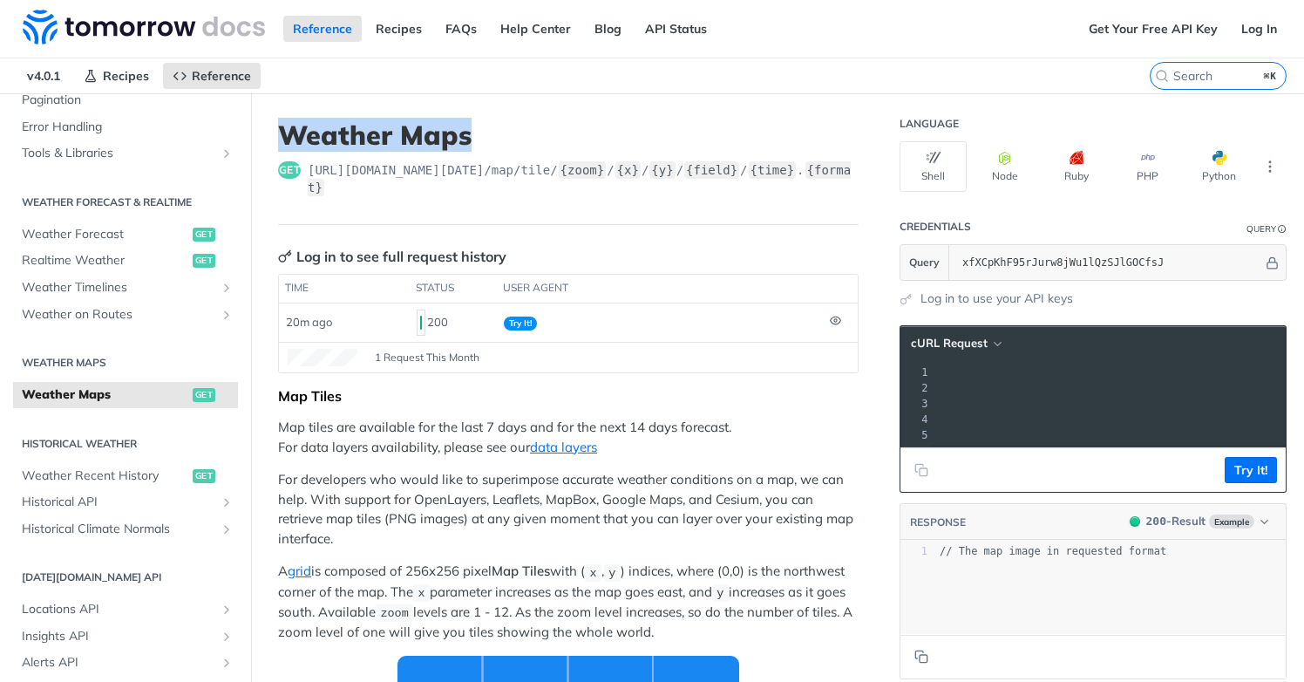
drag, startPoint x: 279, startPoint y: 133, endPoint x: 467, endPoint y: 136, distance: 188.4
click at [467, 136] on h1 "Weather Maps" at bounding box center [568, 134] width 581 height 31
copy h1 "Weather Maps"
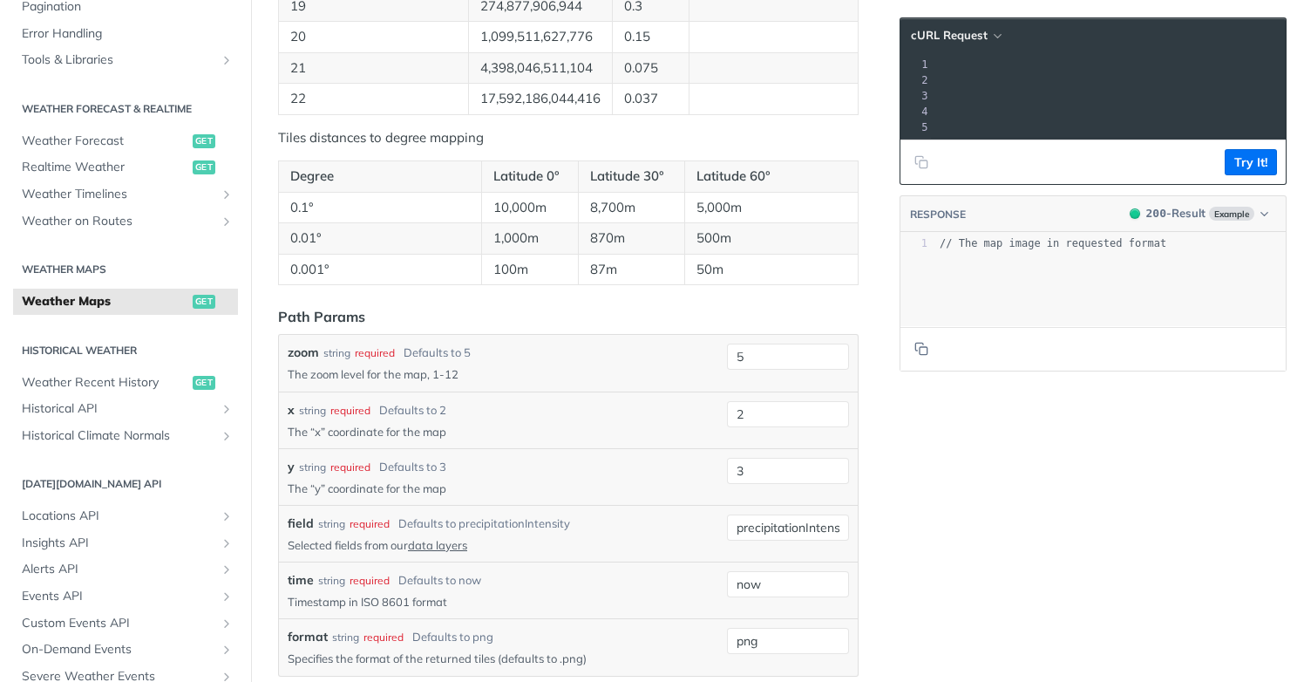
scroll to position [1674, 0]
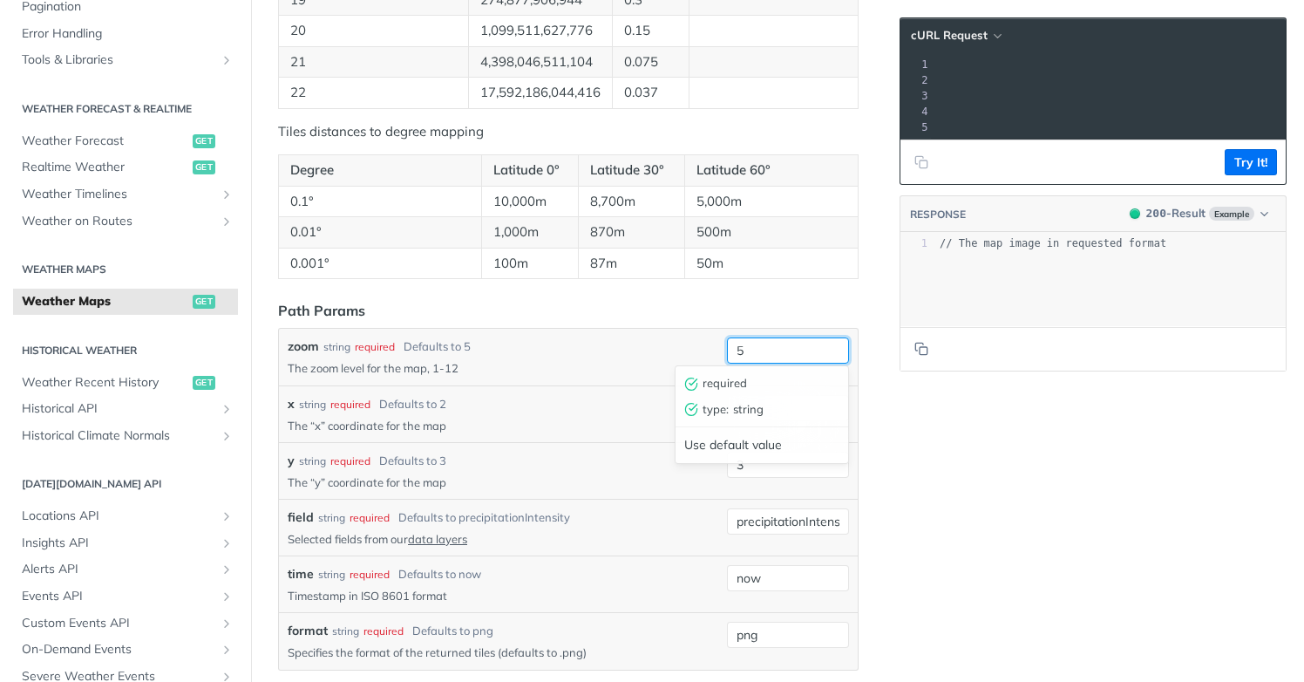
drag, startPoint x: 756, startPoint y: 351, endPoint x: 721, endPoint y: 351, distance: 34.9
click at [721, 351] on div "zoom string required Defaults to 5 The zoom level for the map, 1-12 5 required …" at bounding box center [569, 356] width 562 height 38
type input "8"
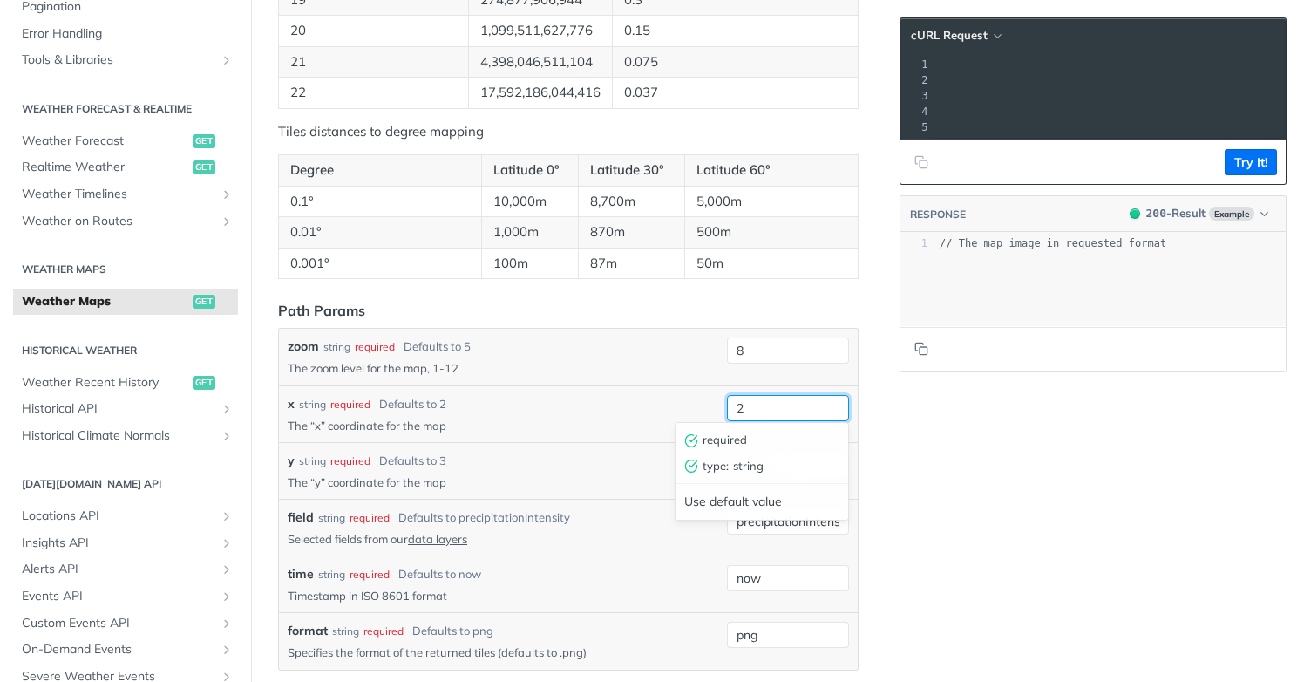
click at [758, 405] on input "2" at bounding box center [788, 408] width 122 height 26
type input "538"
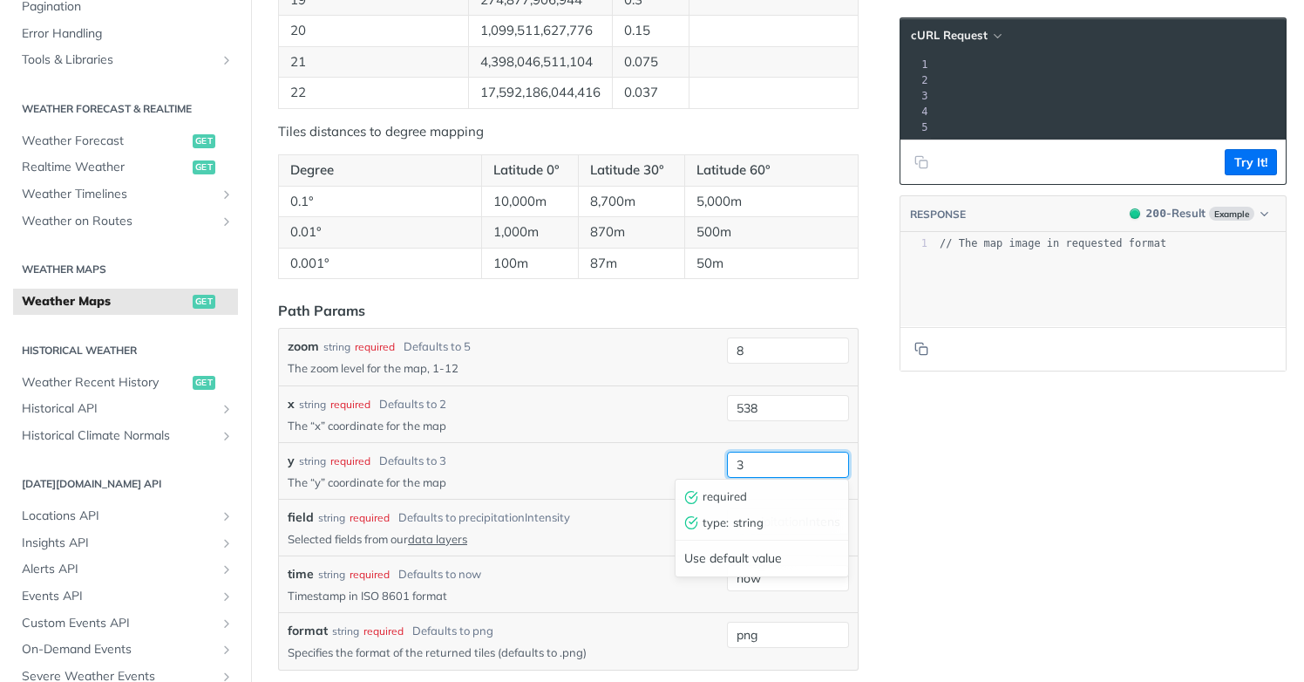
click at [752, 461] on input "3" at bounding box center [788, 465] width 122 height 26
type input "367"
click at [1256, 160] on button "Try It!" at bounding box center [1251, 162] width 52 height 26
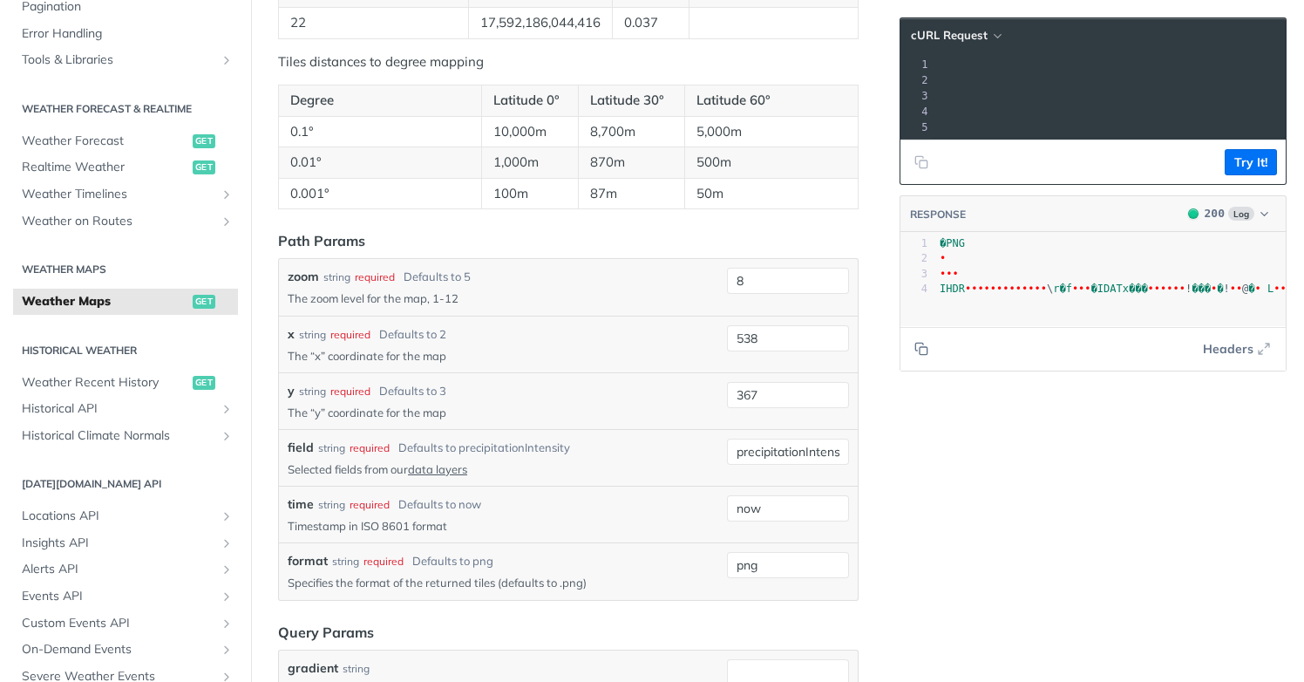
scroll to position [1783, 0]
